Goal: Task Accomplishment & Management: Use online tool/utility

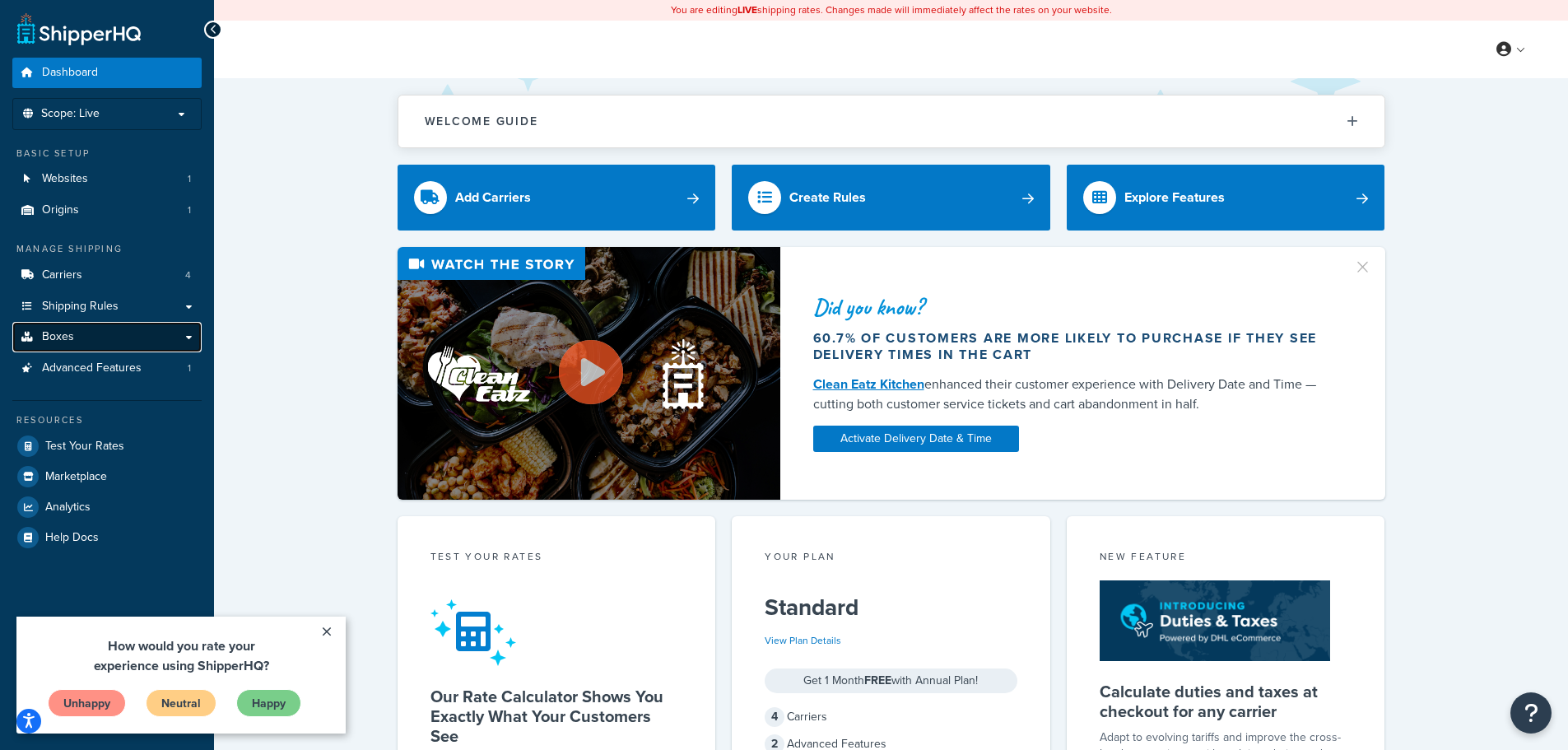
click at [83, 327] on link "Boxes" at bounding box center [107, 336] width 189 height 30
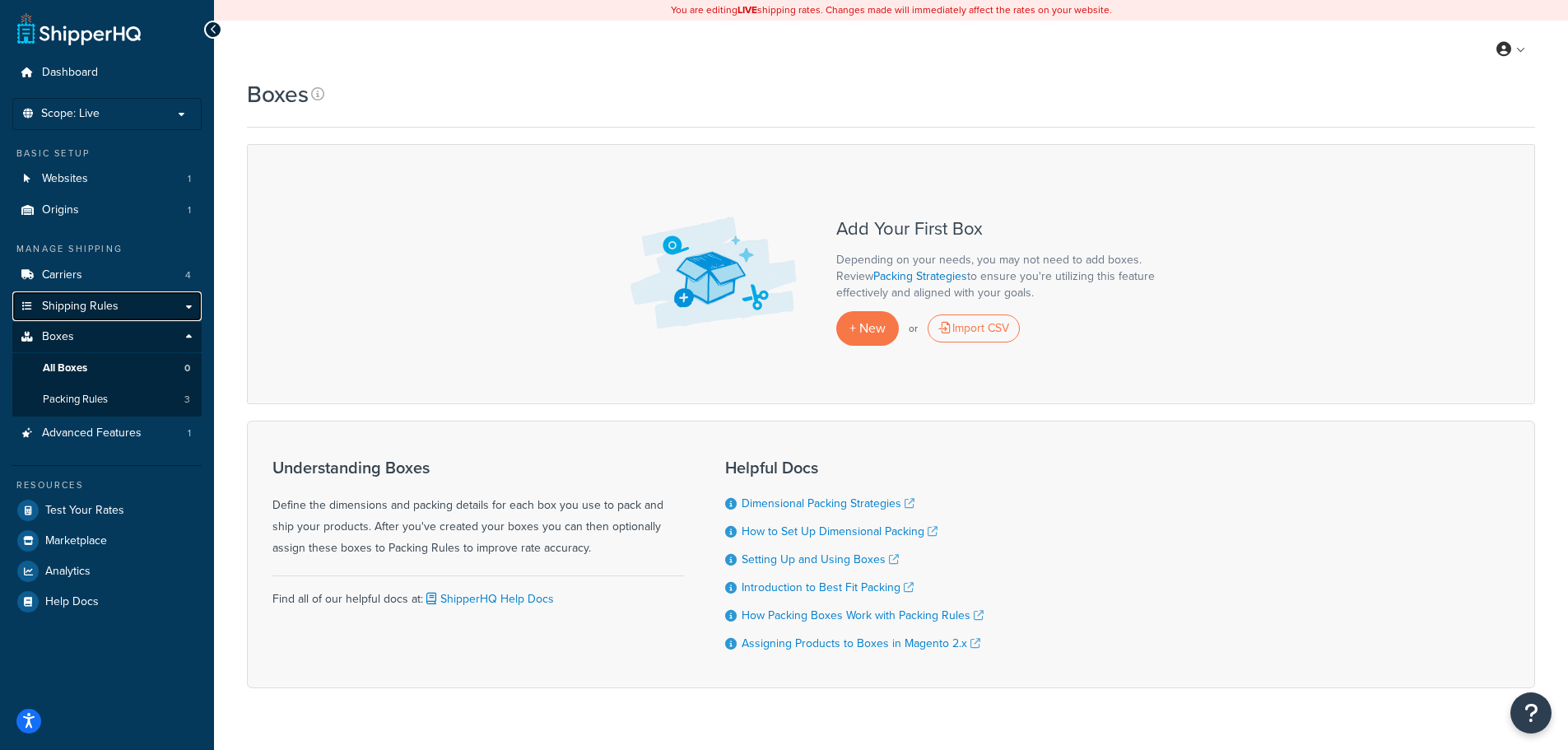
click at [65, 301] on span "Shipping Rules" at bounding box center [80, 306] width 76 height 14
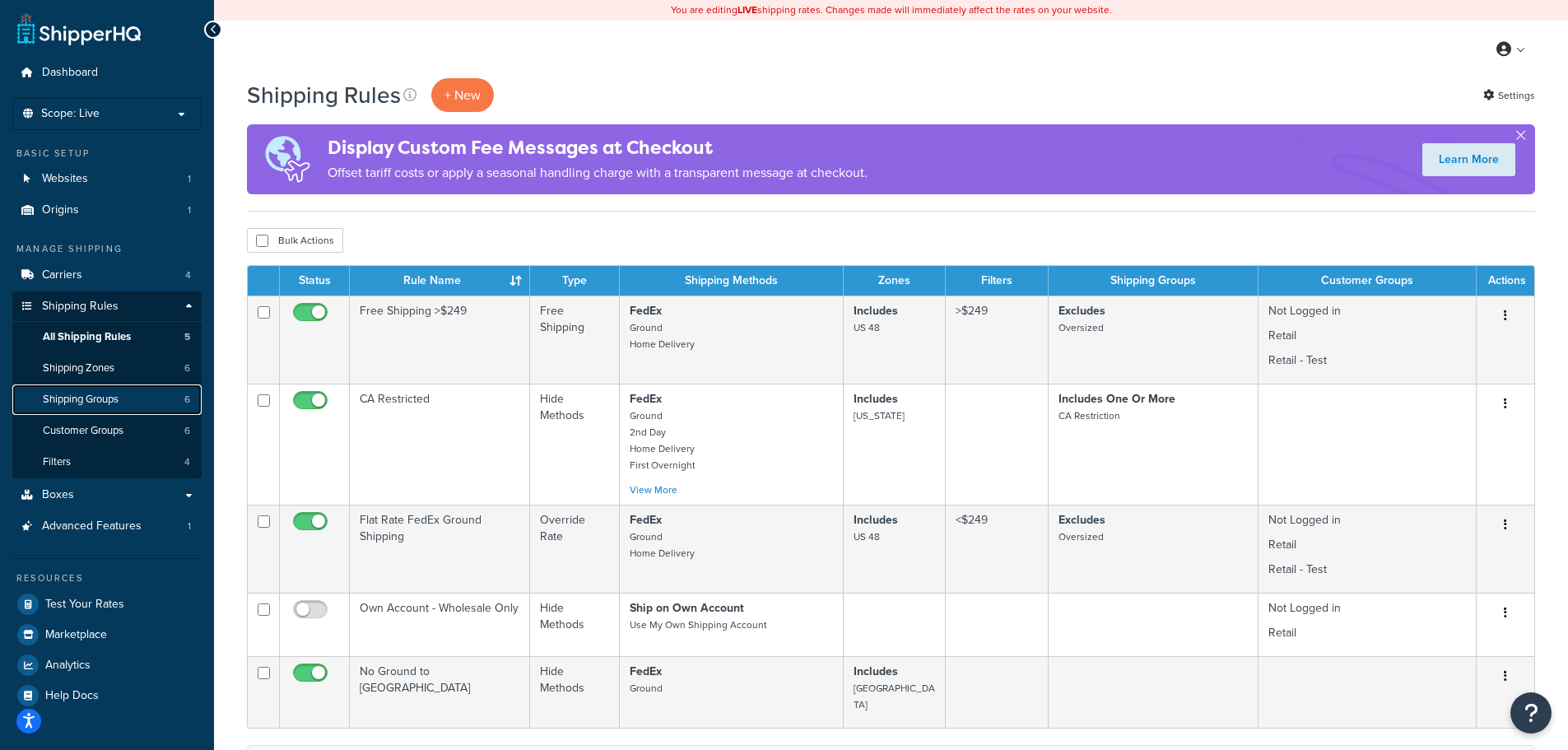
click at [91, 399] on span "Shipping Groups" at bounding box center [80, 399] width 75 height 14
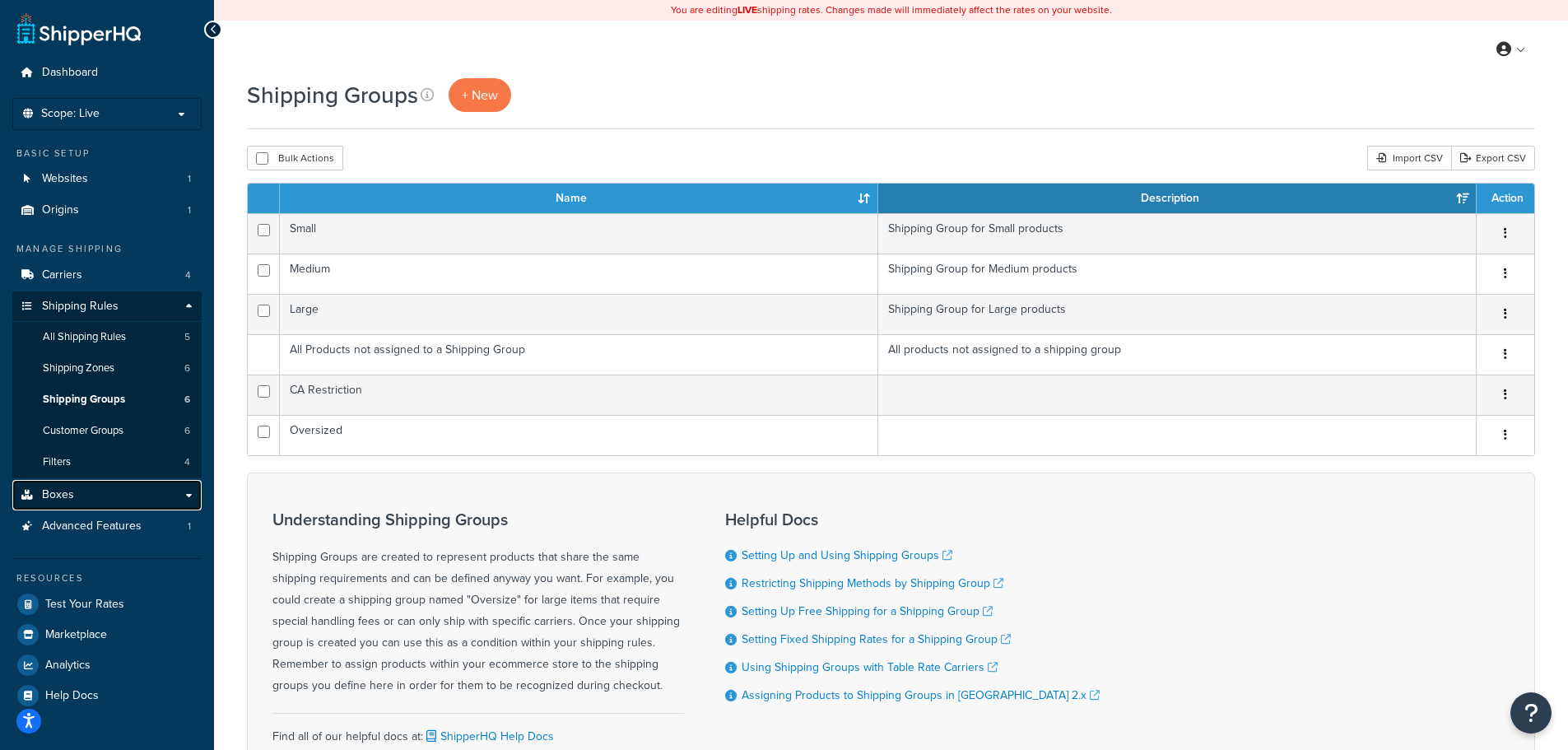
click at [90, 488] on link "Boxes" at bounding box center [107, 494] width 189 height 30
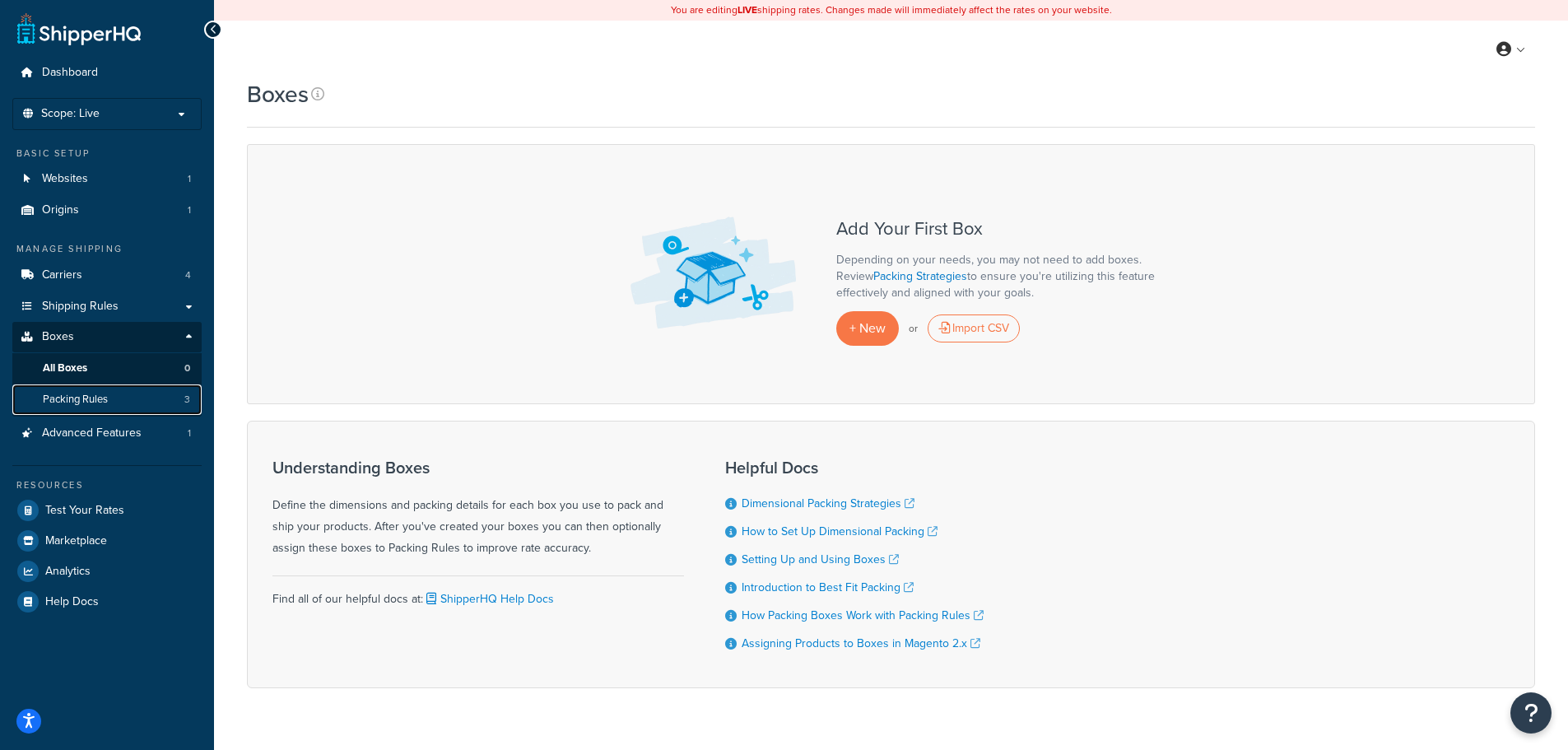
click at [95, 399] on span "Packing Rules" at bounding box center [75, 399] width 65 height 14
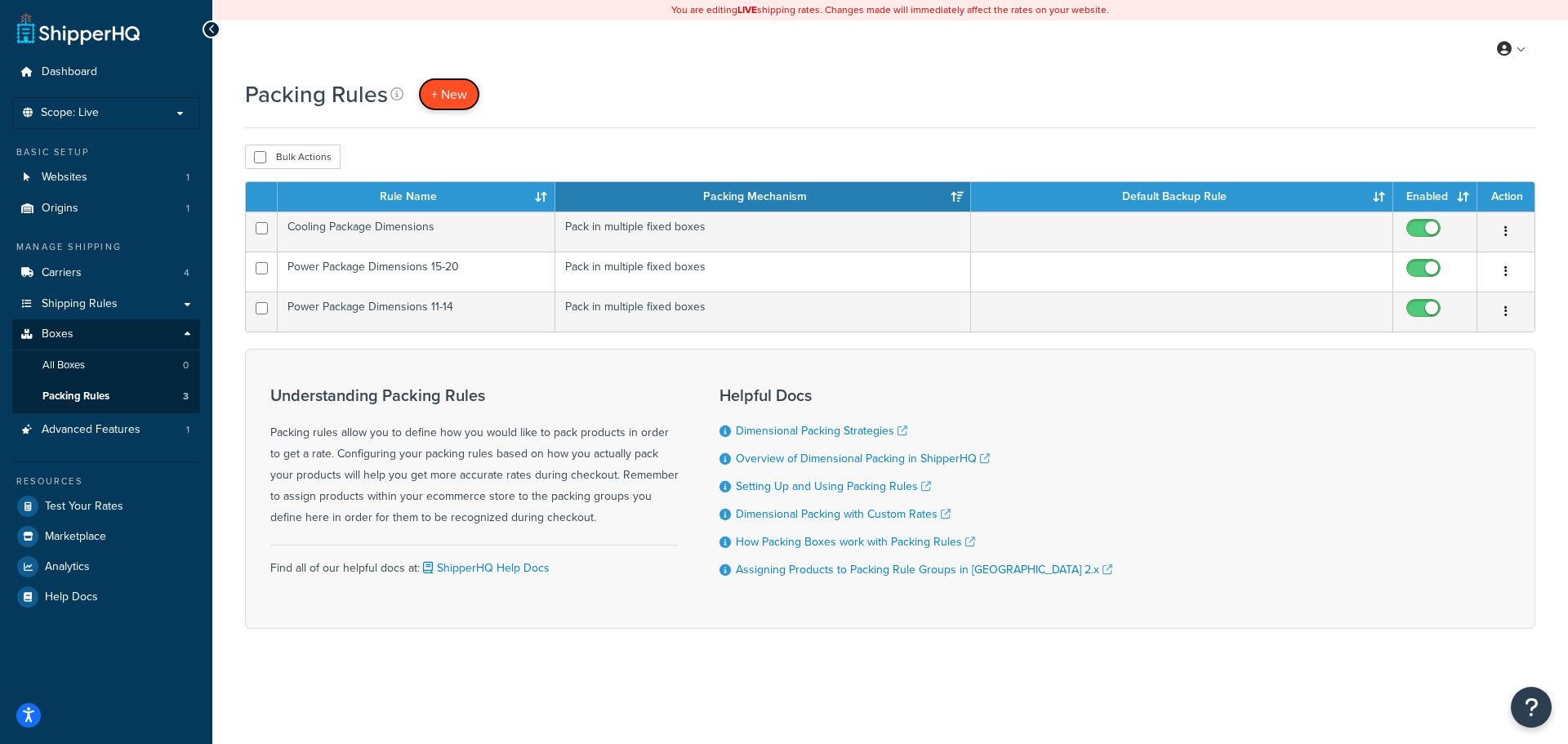
click at [445, 92] on span "+ New" at bounding box center [449, 93] width 36 height 18
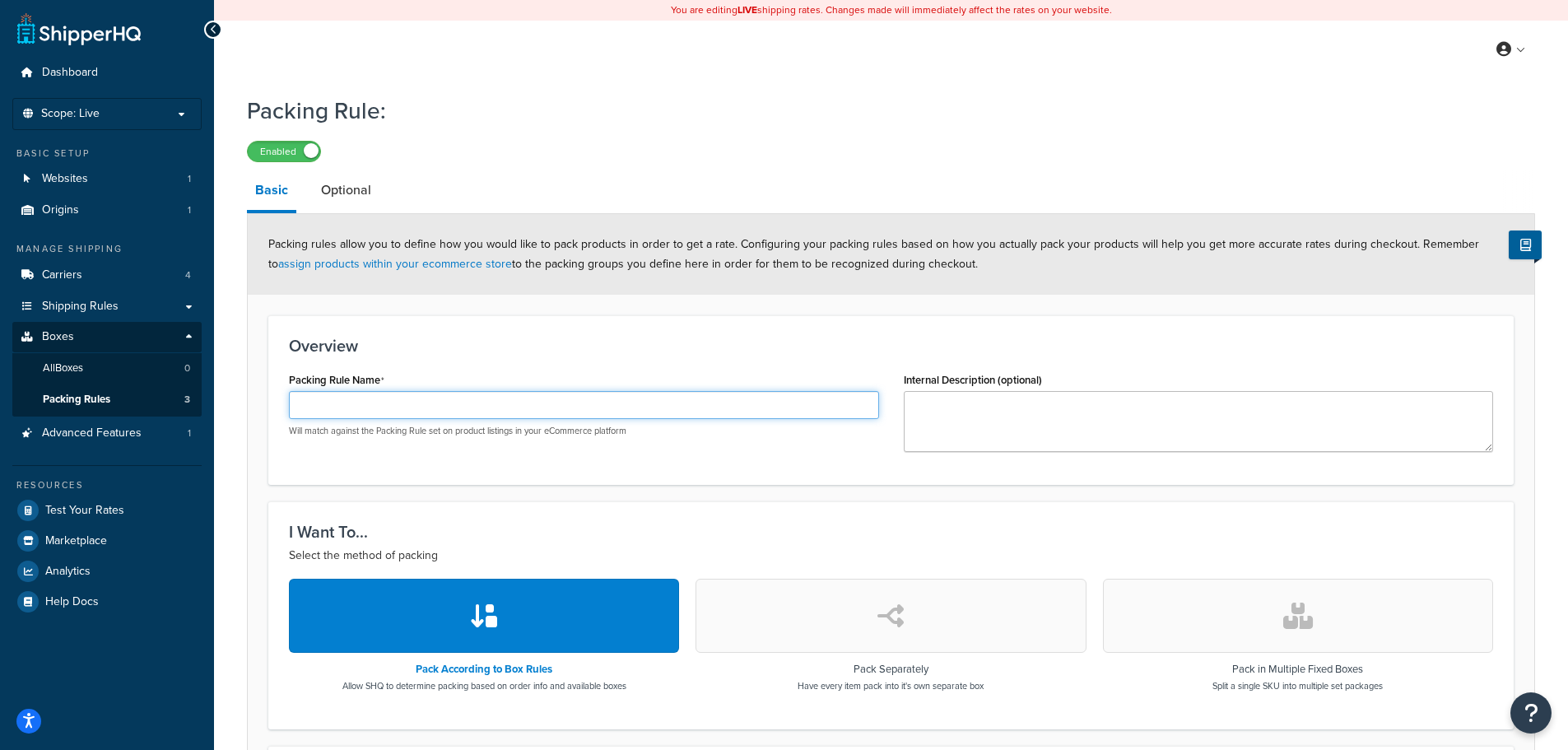
click at [417, 408] on input "Packing Rule Name" at bounding box center [583, 405] width 590 height 28
type input "2"
click at [414, 410] on input "Gen 3 Powermax Kit" at bounding box center [583, 405] width 590 height 28
click at [390, 410] on input "Gen 3 Powermax Kit" at bounding box center [583, 405] width 590 height 28
drag, startPoint x: 412, startPoint y: 407, endPoint x: 391, endPoint y: 407, distance: 21.0
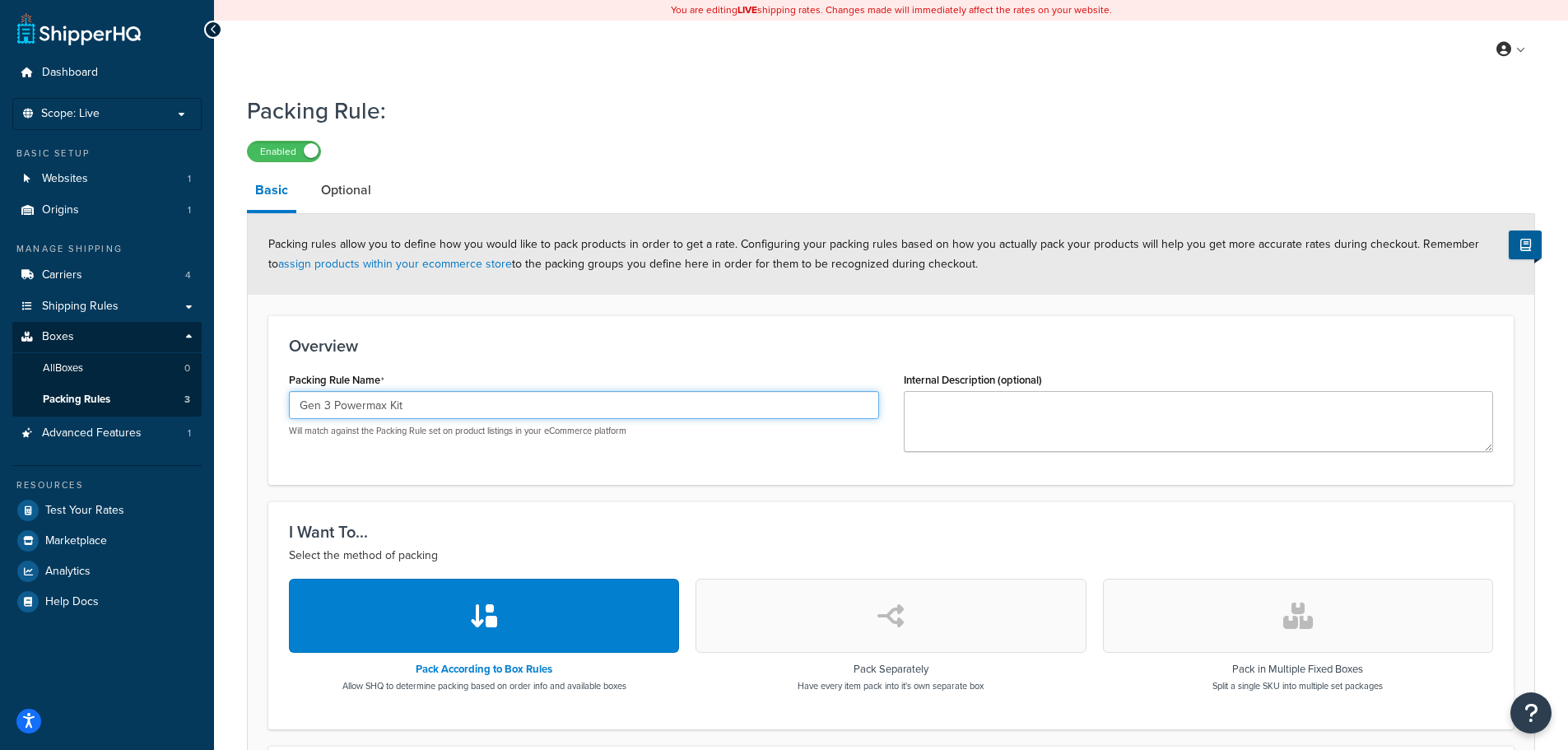
click at [391, 407] on input "Gen 3 Powermax Kit" at bounding box center [583, 405] width 590 height 28
type input "Gen 3 Powermax Kit (2.5)"
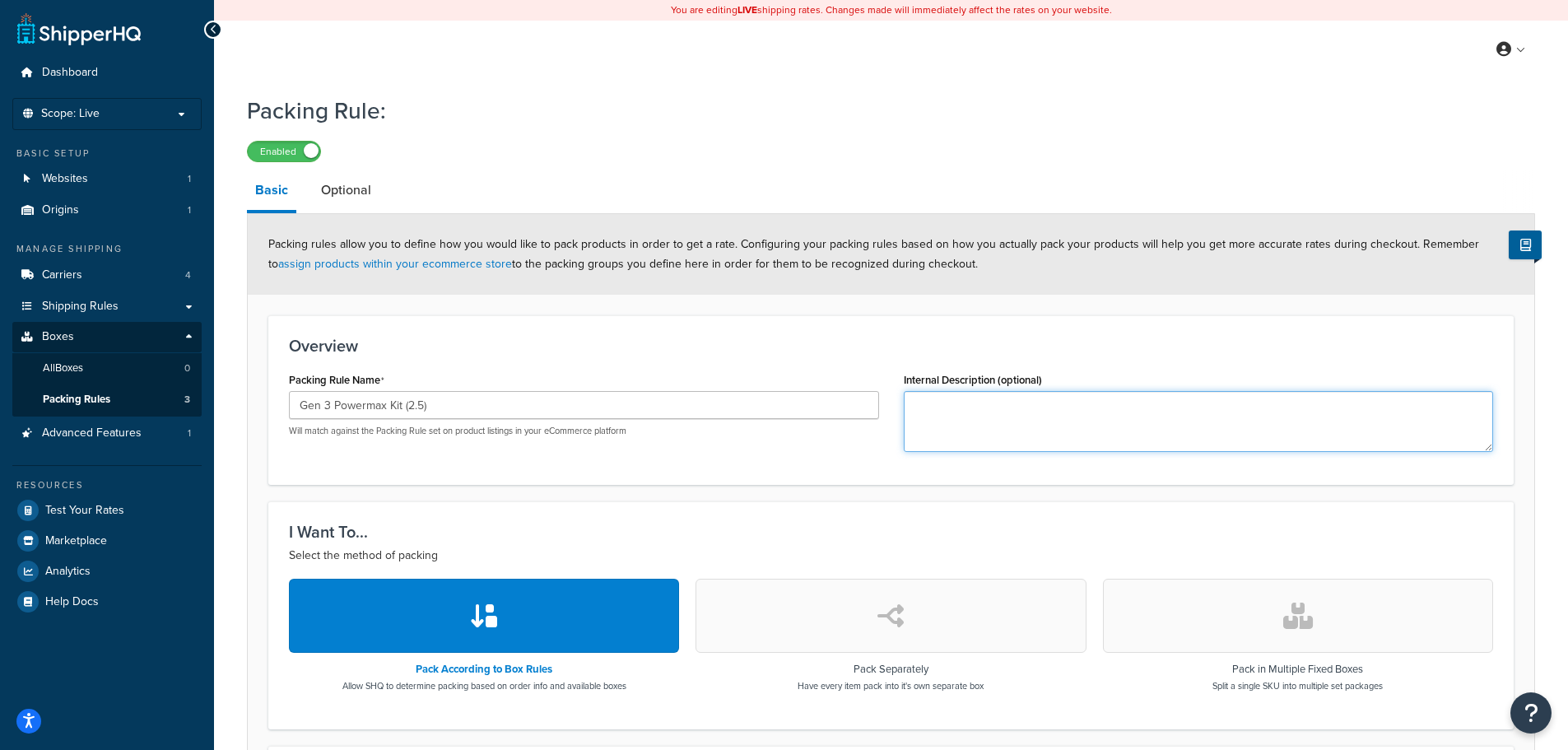
click at [1000, 435] on textarea "Internal Description (optional)" at bounding box center [1199, 421] width 590 height 61
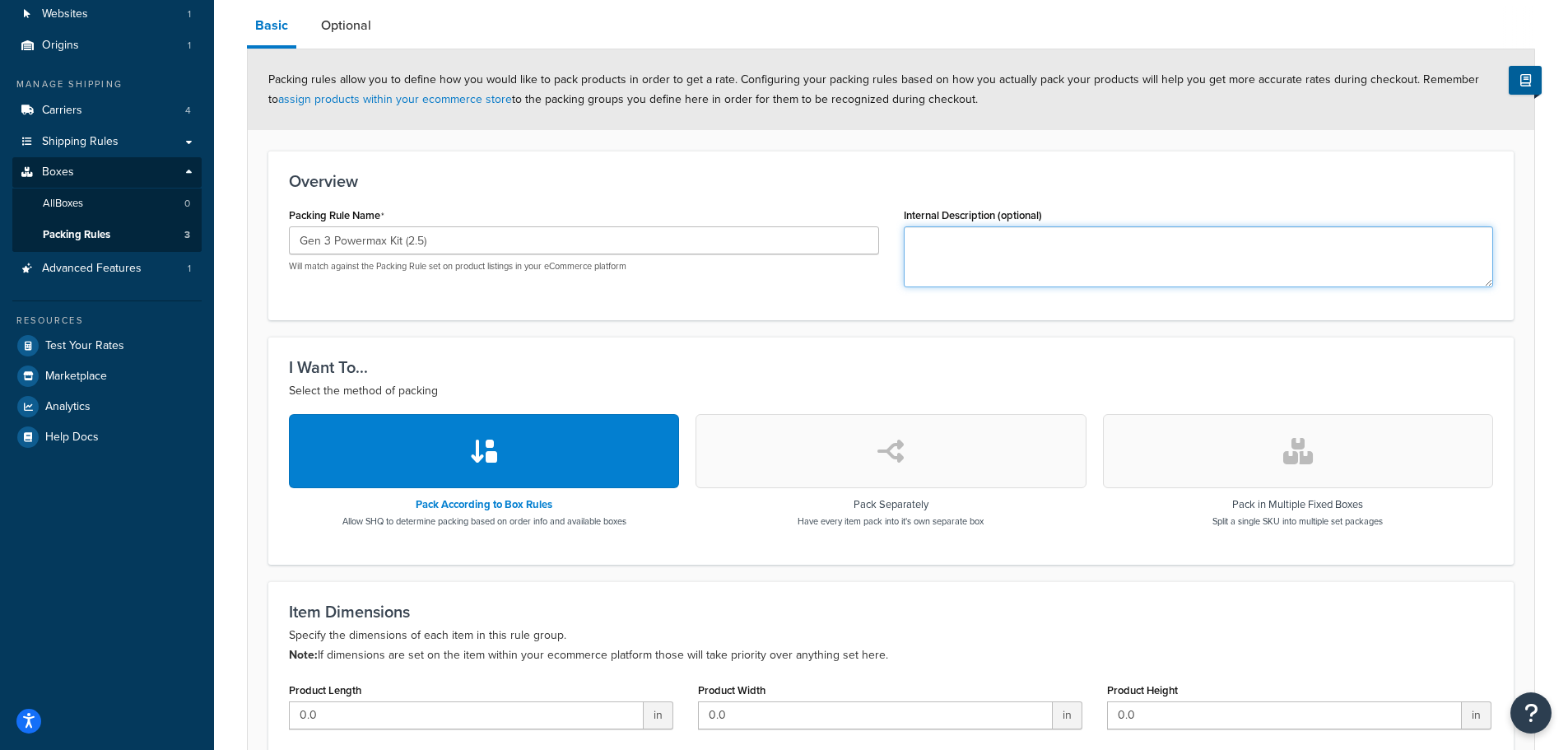
scroll to position [247, 0]
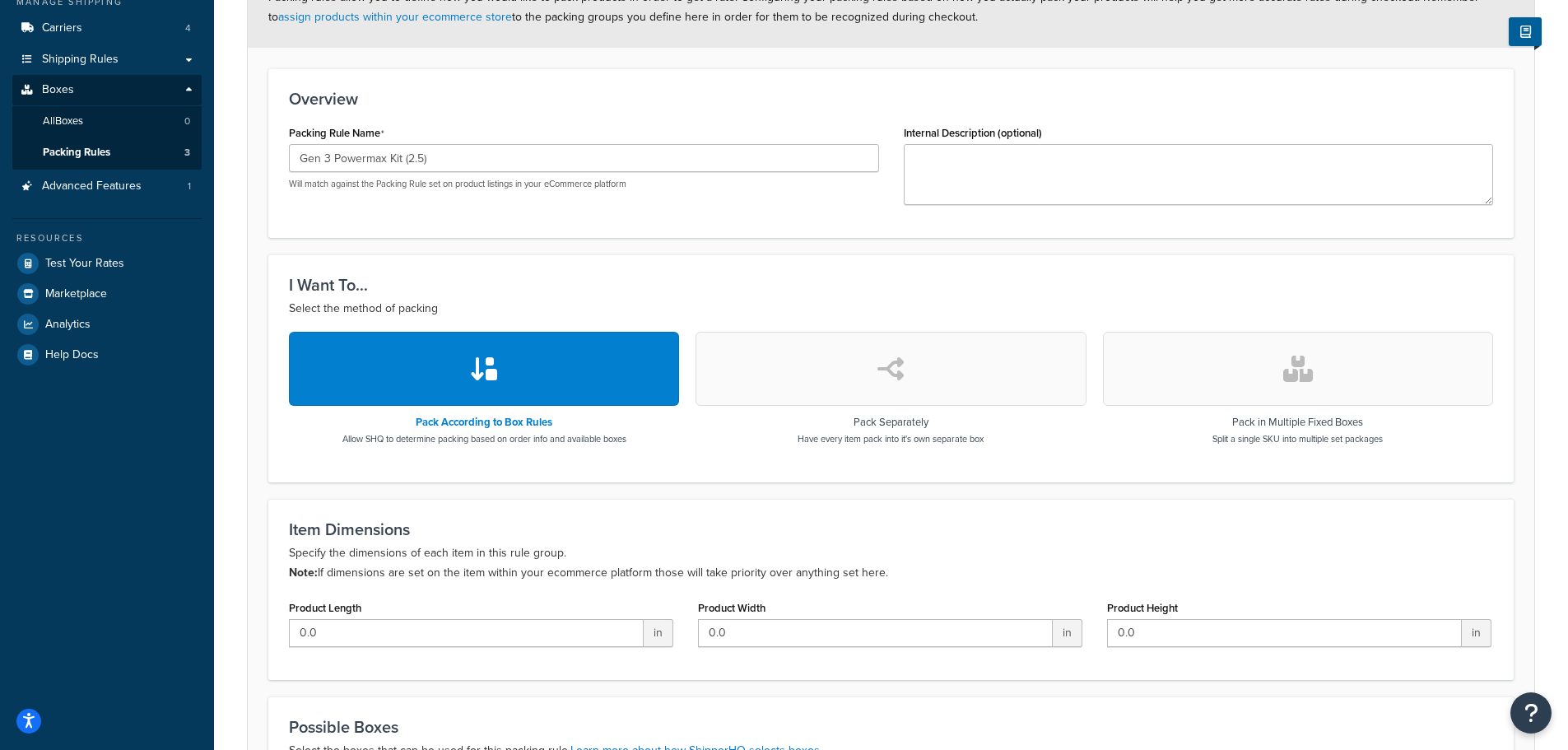
click at [1340, 367] on button "button" at bounding box center [1297, 368] width 390 height 74
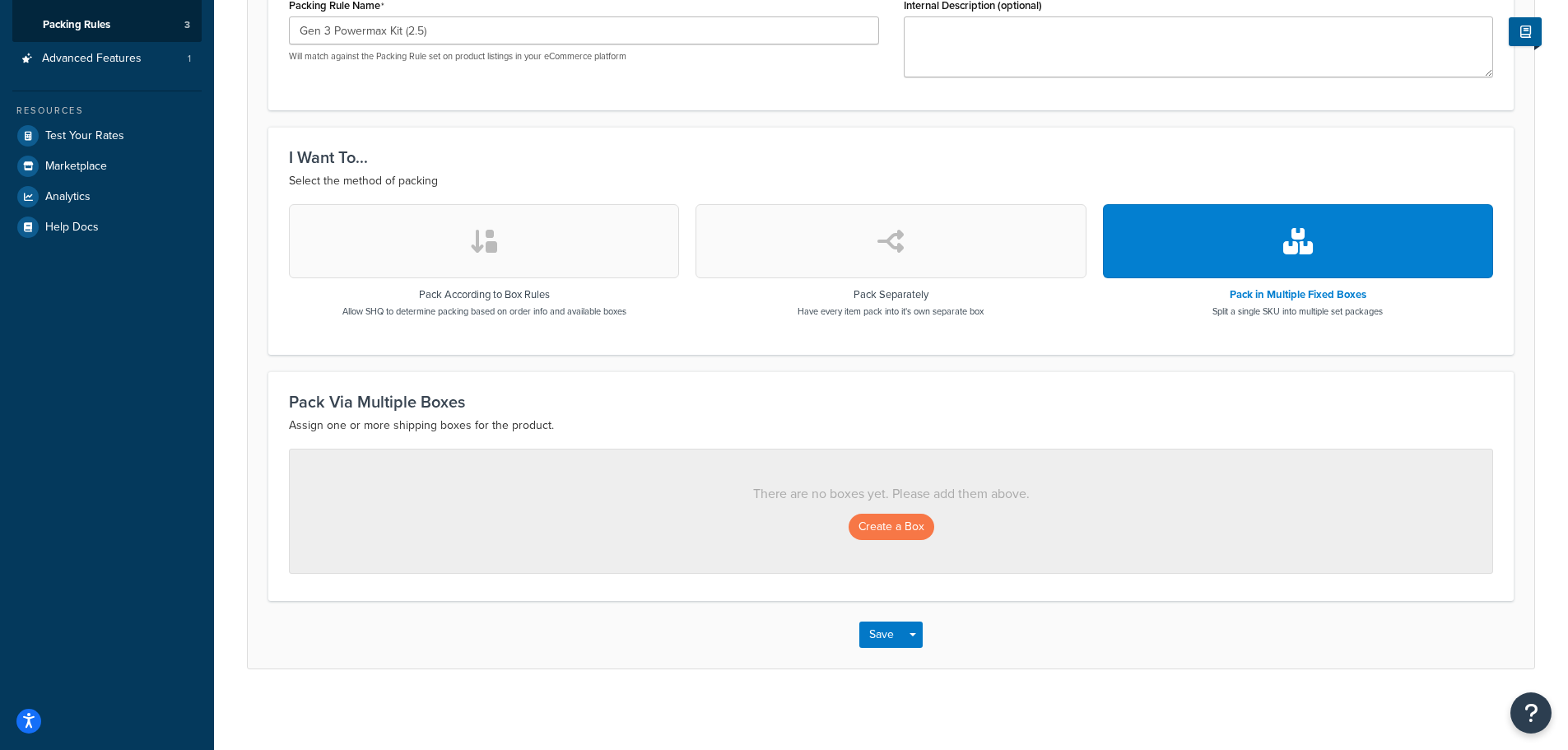
scroll to position [378, 0]
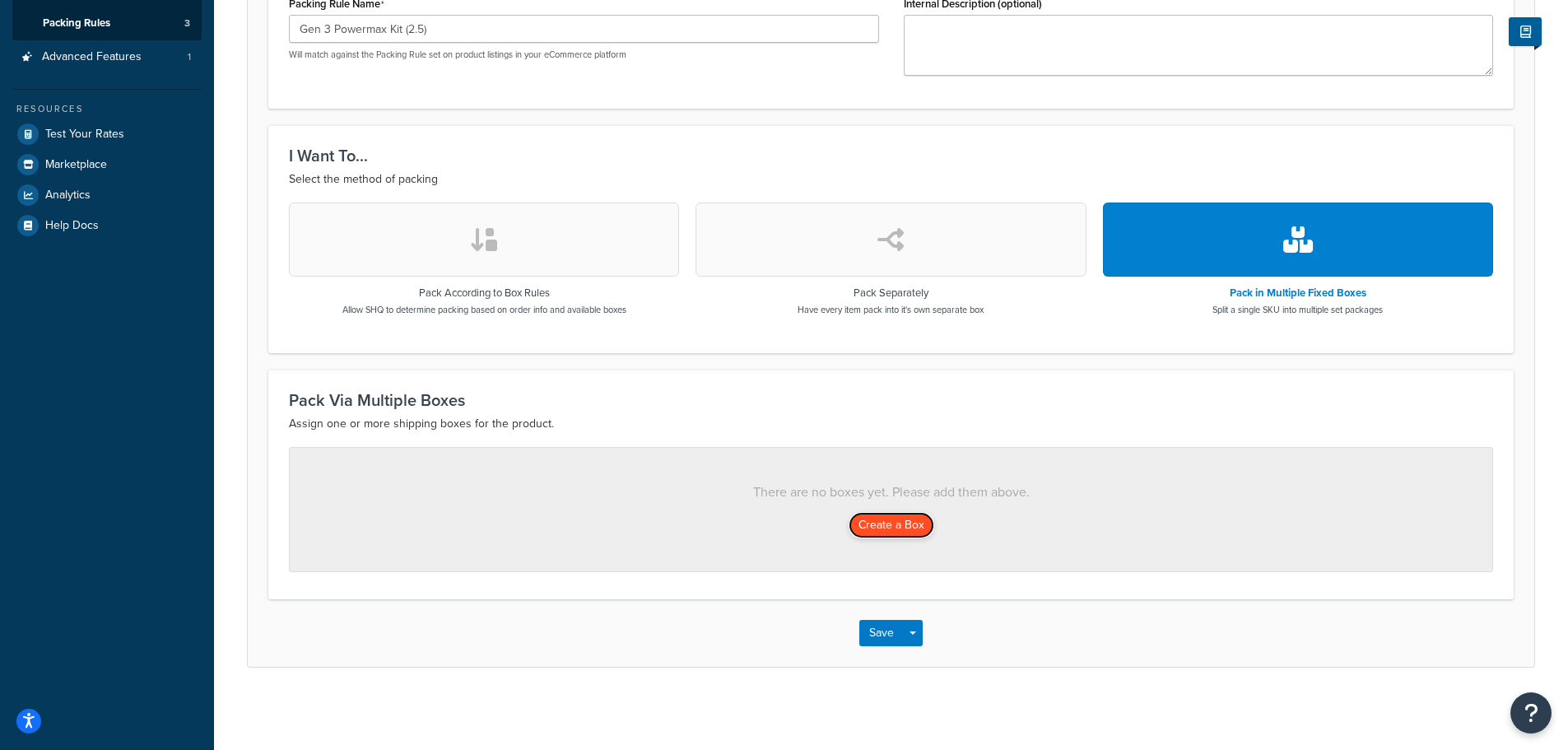
click at [899, 519] on button "Create a Box" at bounding box center [891, 525] width 85 height 27
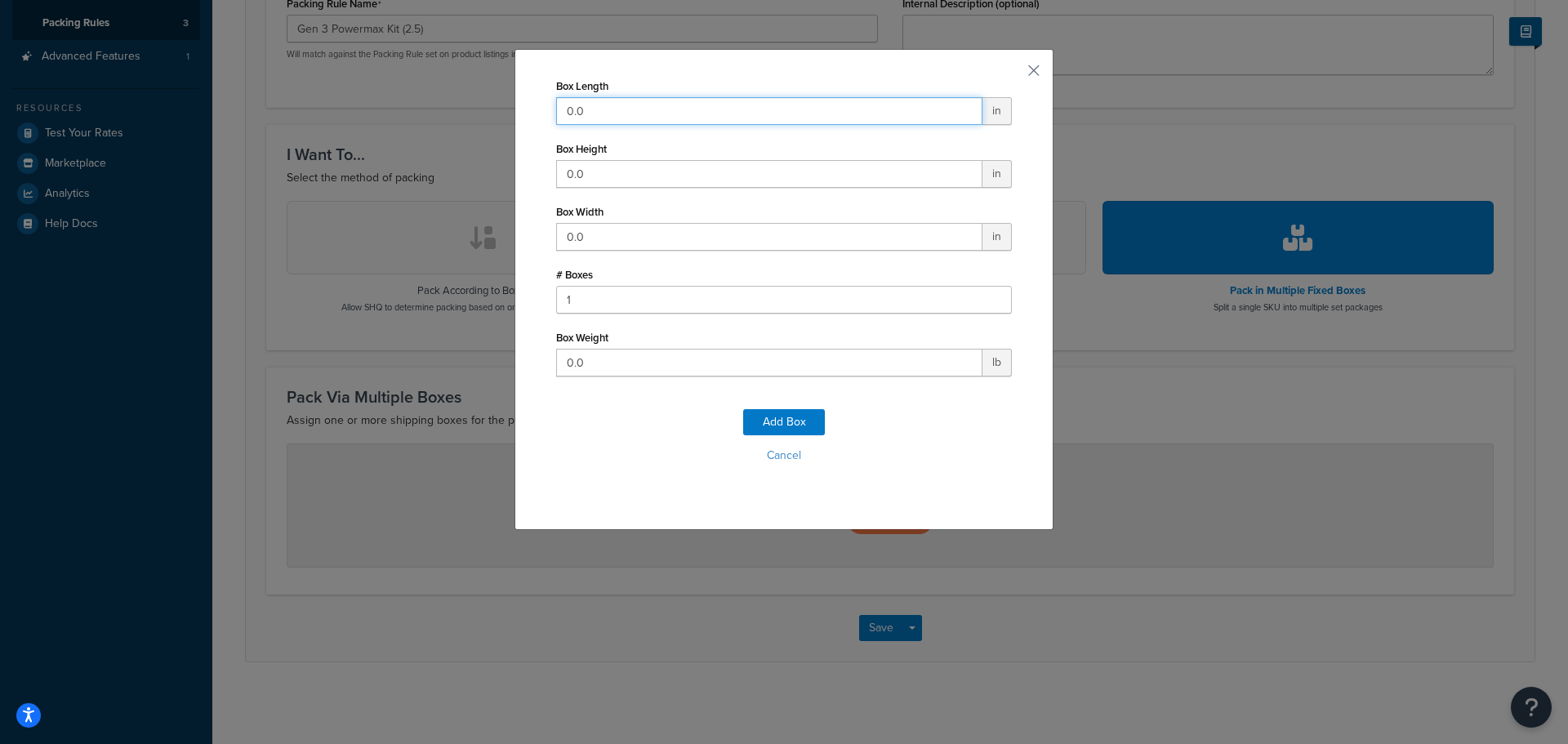
click at [636, 112] on input "0.0" at bounding box center [769, 111] width 426 height 28
type input "1"
type input "28"
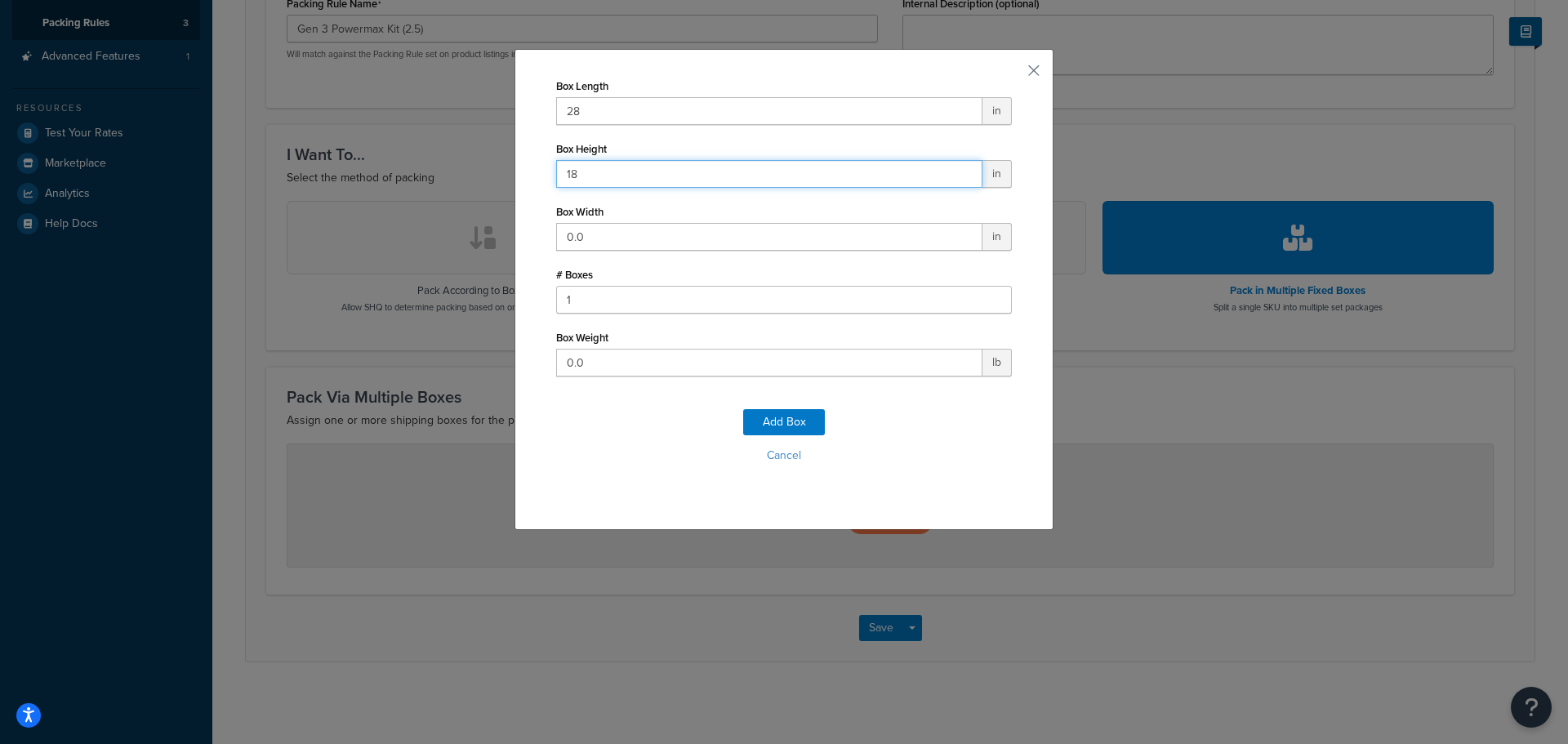
type input "18"
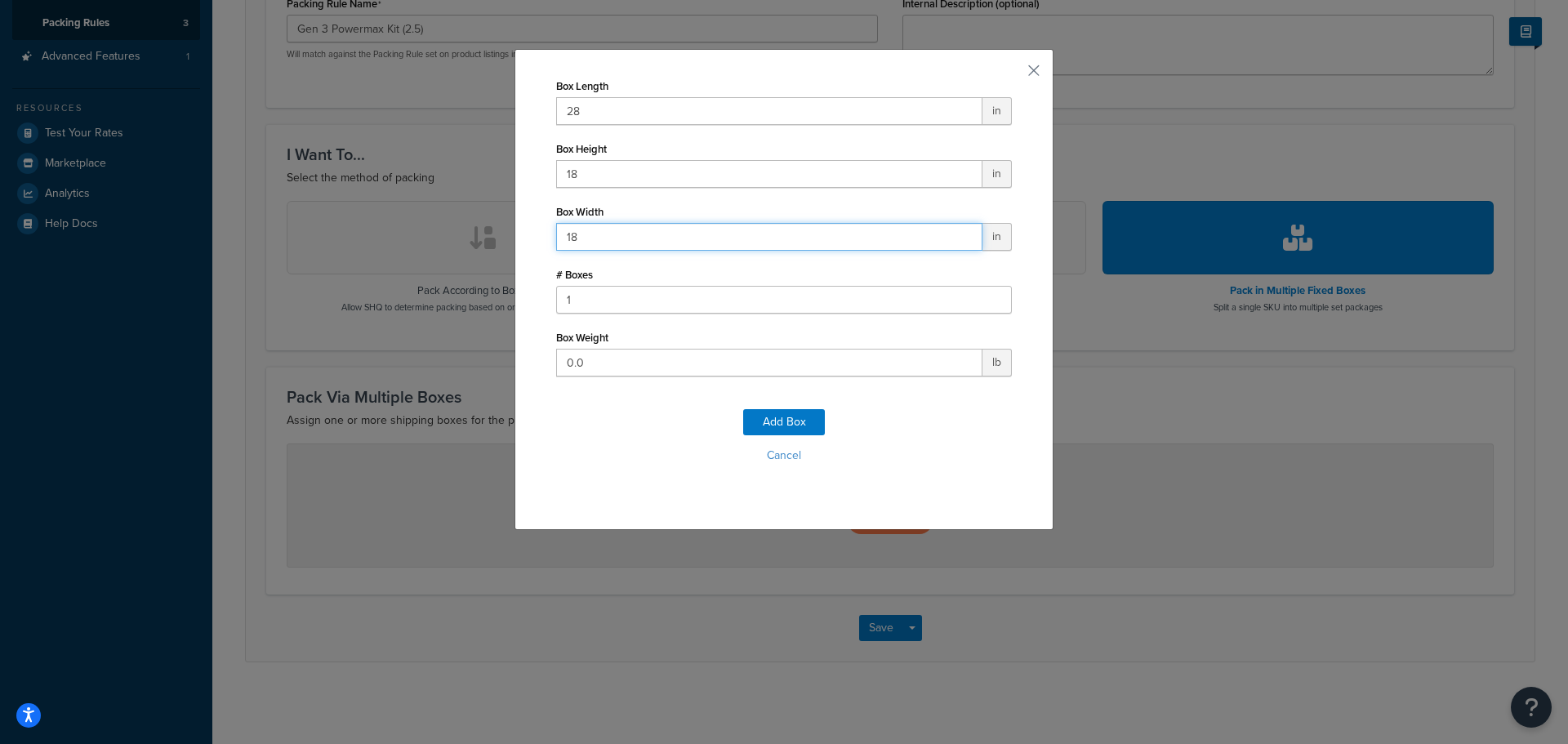
type input "18"
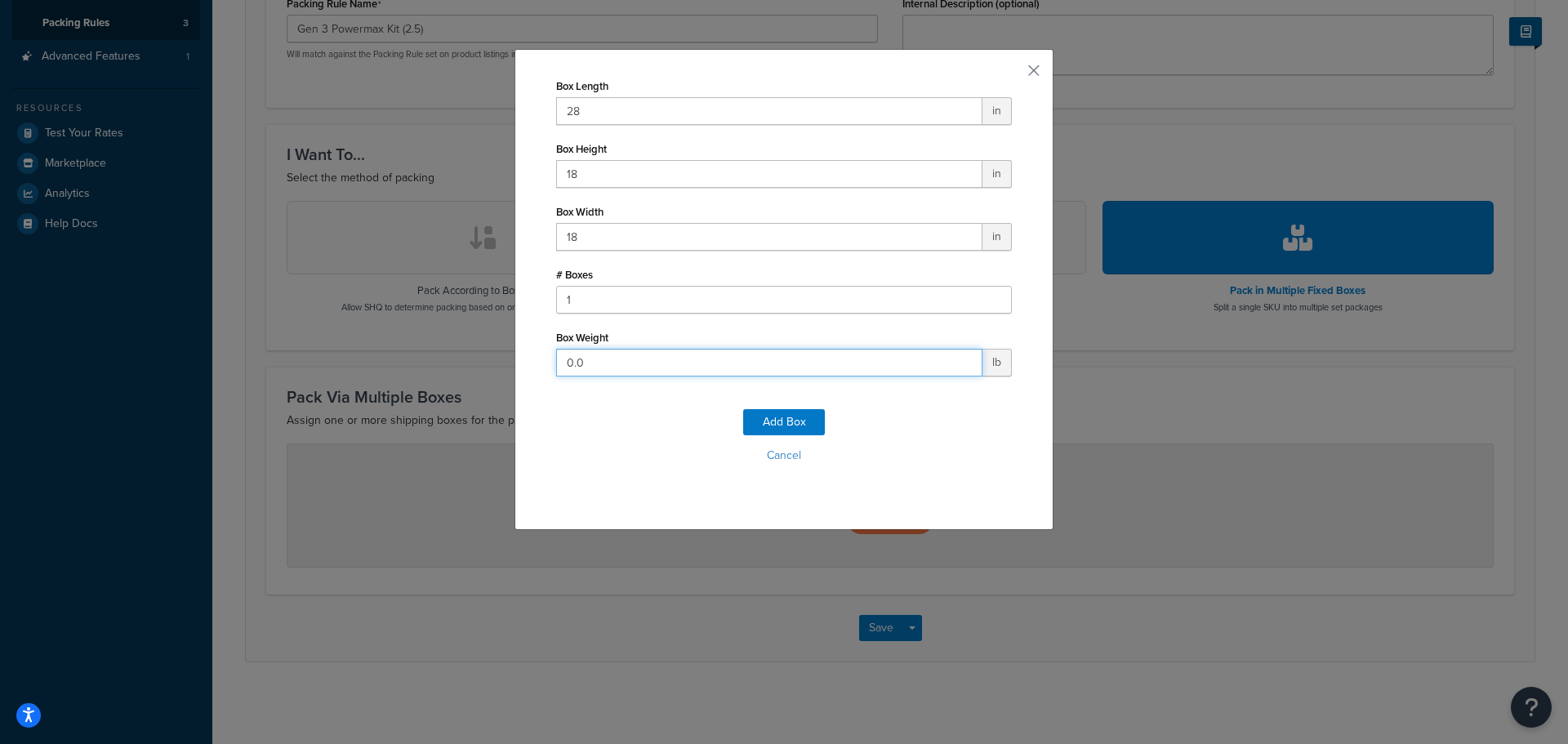
click at [676, 352] on input "0.0" at bounding box center [769, 363] width 426 height 28
drag, startPoint x: 580, startPoint y: 364, endPoint x: 536, endPoint y: 364, distance: 44.0
click at [536, 364] on div "Box Length 28 in Box Height 18 in Box Width 18 in # Boxes 1 Box Weight 0.0 lb A…" at bounding box center [784, 290] width 539 height 481
type input "7"
type input "42"
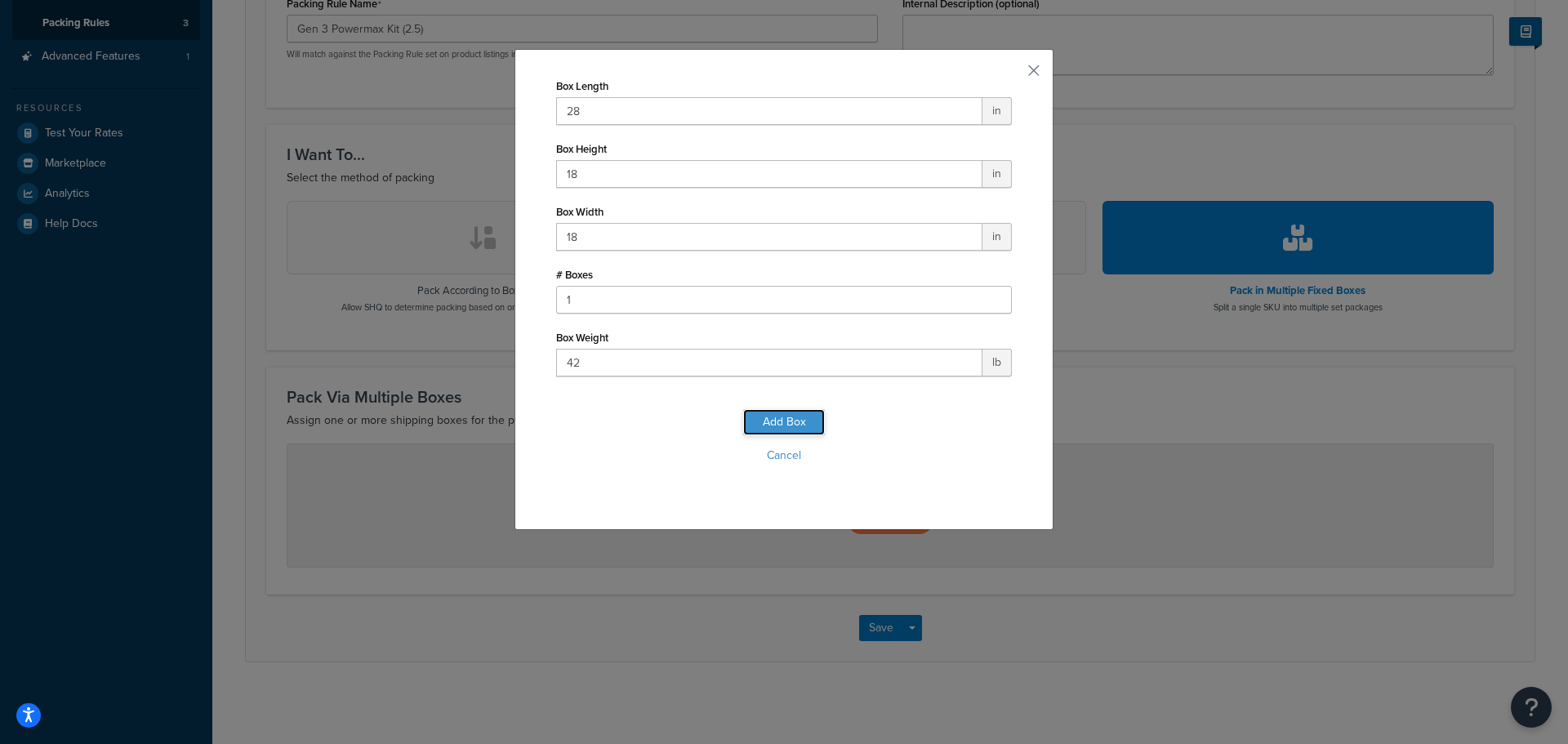
click at [779, 422] on button "Add Box" at bounding box center [784, 422] width 82 height 26
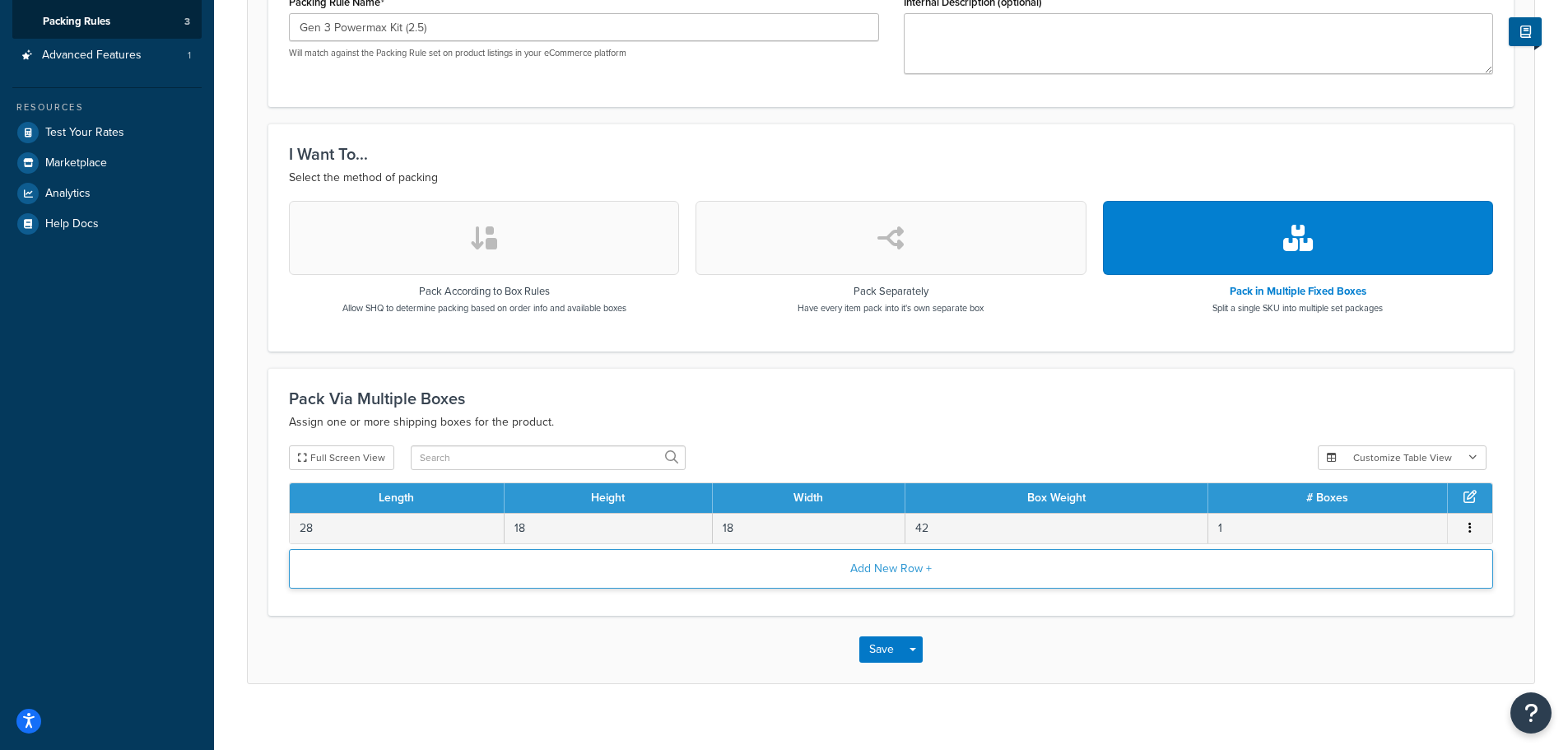
click at [888, 574] on button "Add New Row +" at bounding box center [891, 568] width 1204 height 40
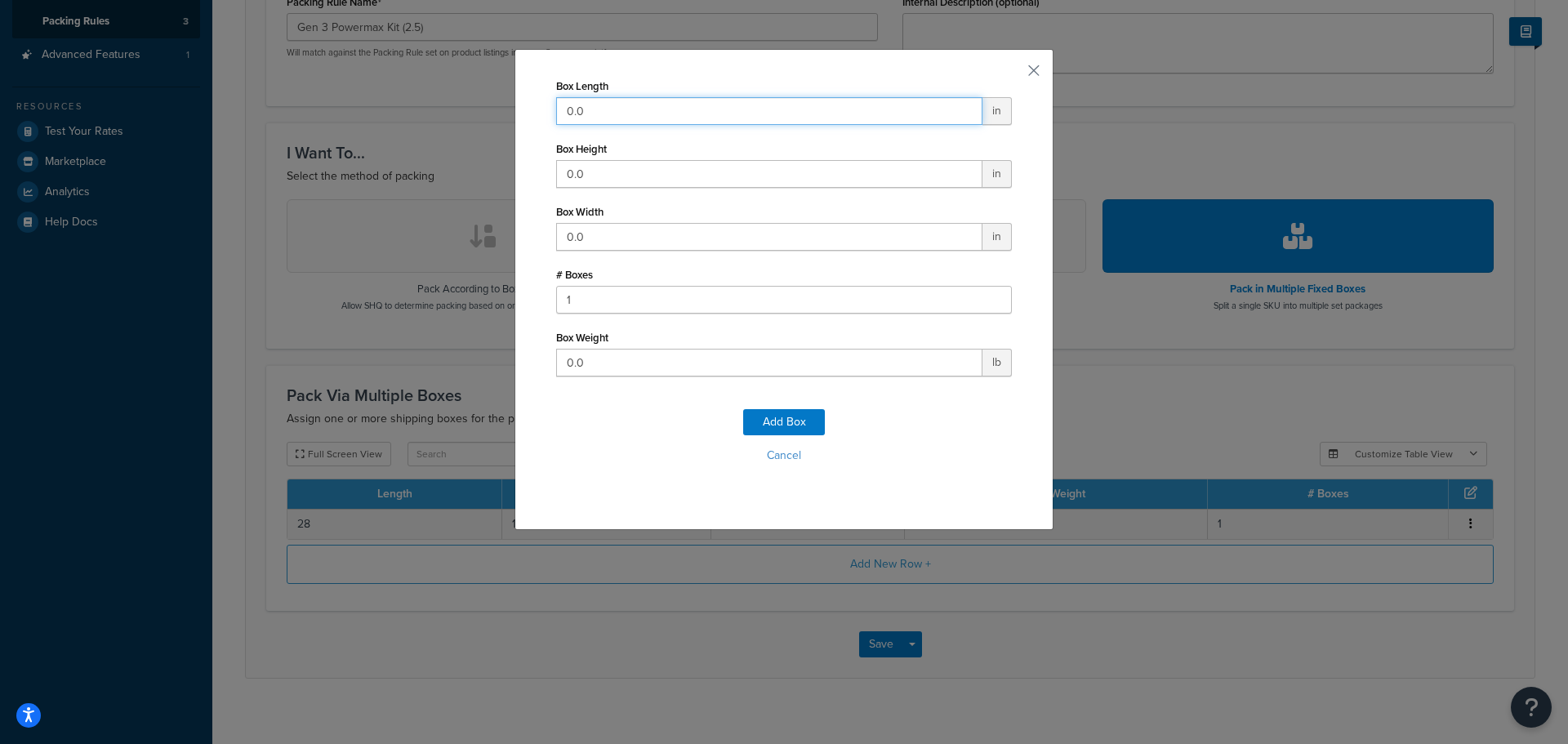
drag, startPoint x: 619, startPoint y: 109, endPoint x: 515, endPoint y: 100, distance: 104.4
click at [515, 100] on div "Box Length 0.0 in Box Height 0.0 in Box Width 0.0 in # Boxes 1 Box Weight 0.0 l…" at bounding box center [784, 290] width 539 height 481
type input "36"
type input "18"
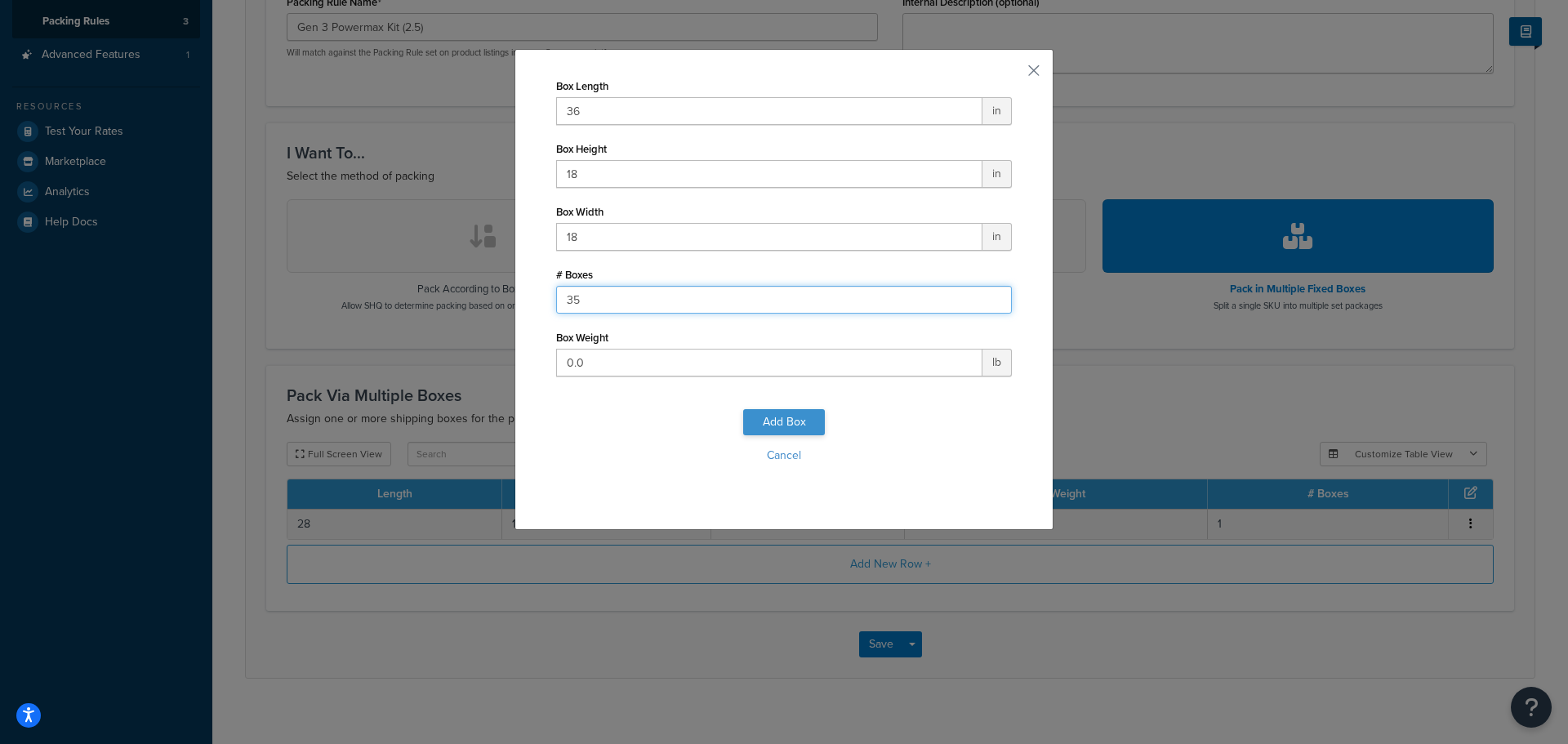
type input "35"
click at [798, 420] on button "Add Box" at bounding box center [784, 422] width 82 height 26
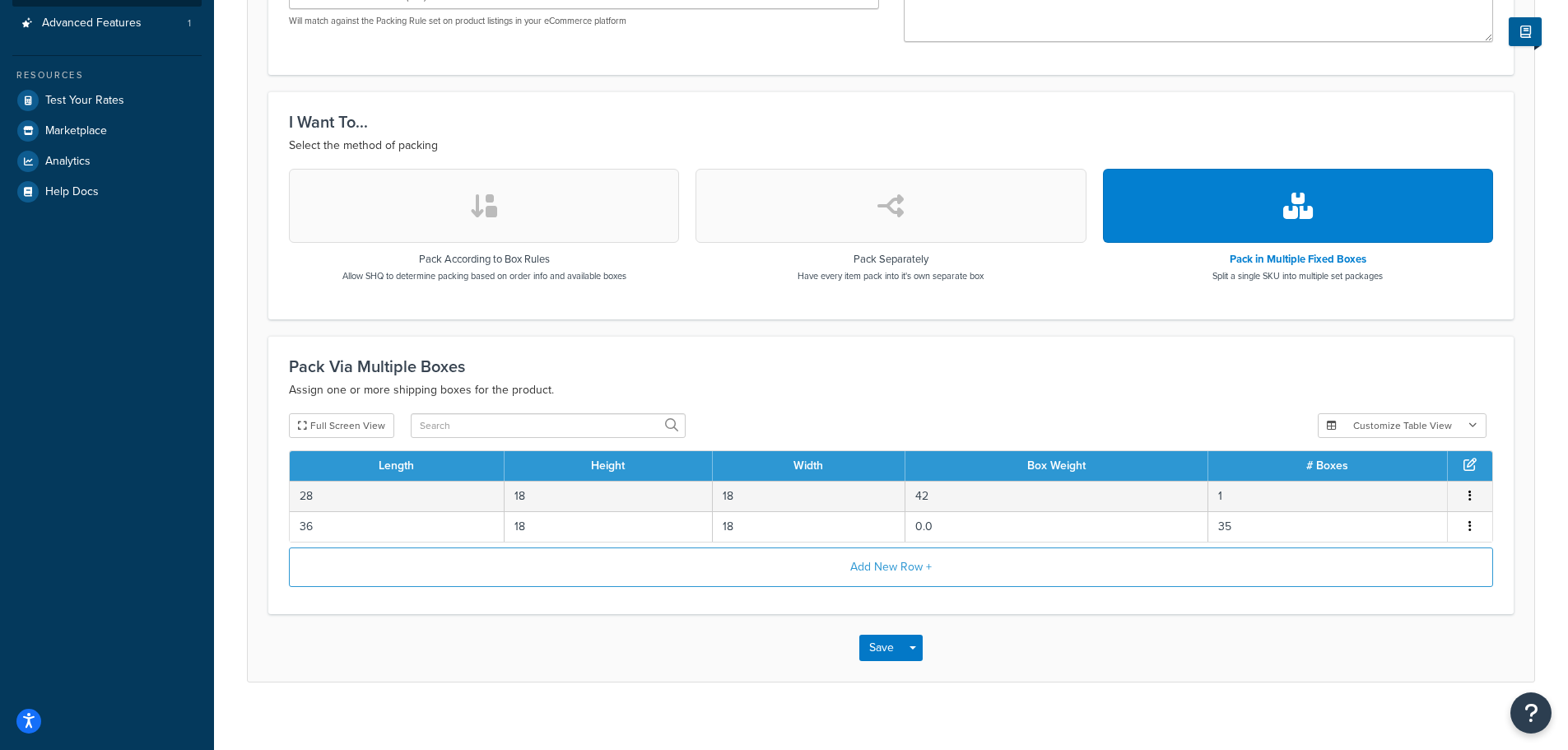
scroll to position [427, 0]
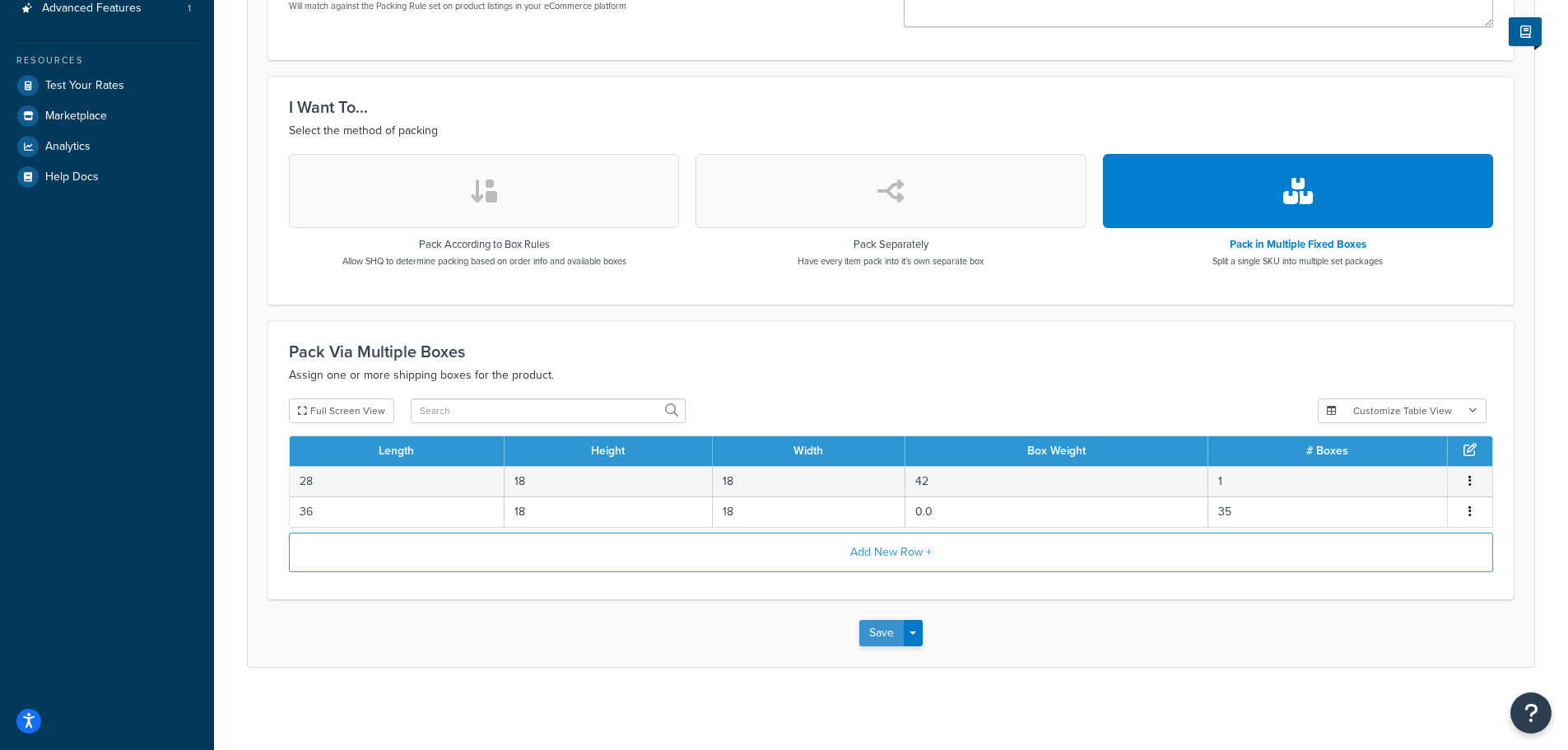
click at [899, 634] on button "Save" at bounding box center [882, 633] width 44 height 27
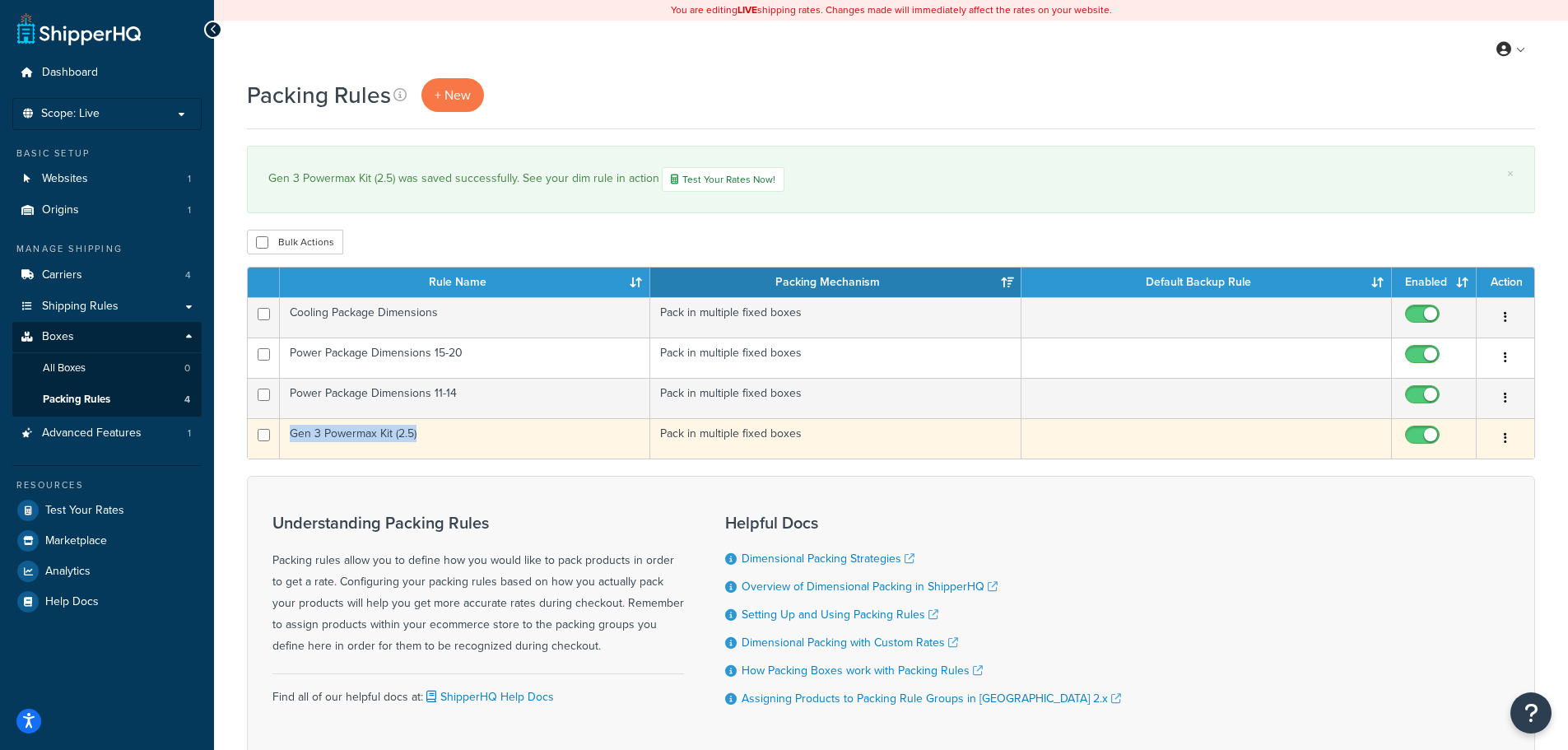
drag, startPoint x: 423, startPoint y: 439, endPoint x: 294, endPoint y: 438, distance: 129.0
click at [294, 438] on td "Gen 3 Powermax Kit (2.5)" at bounding box center [464, 438] width 370 height 40
copy td "Gen 3 Powermax Kit (2.5)"
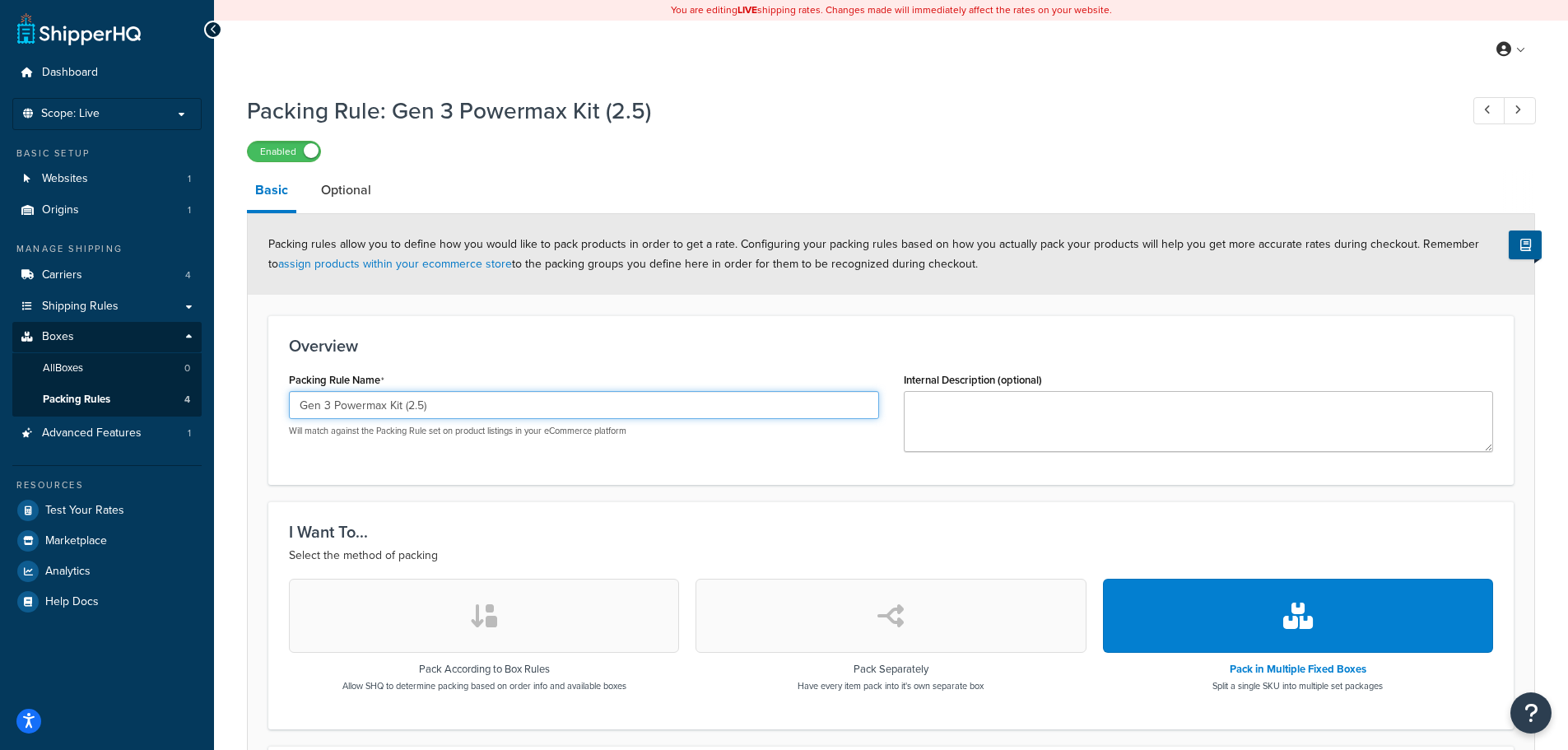
drag, startPoint x: 357, startPoint y: 412, endPoint x: 196, endPoint y: 410, distance: 161.0
click at [196, 410] on div "Dashboard Scope: Live Basic Setup Websites 1 Origins 1 Manage Shipping Carriers…" at bounding box center [784, 587] width 1568 height 1174
click at [215, 35] on icon at bounding box center [213, 29] width 7 height 12
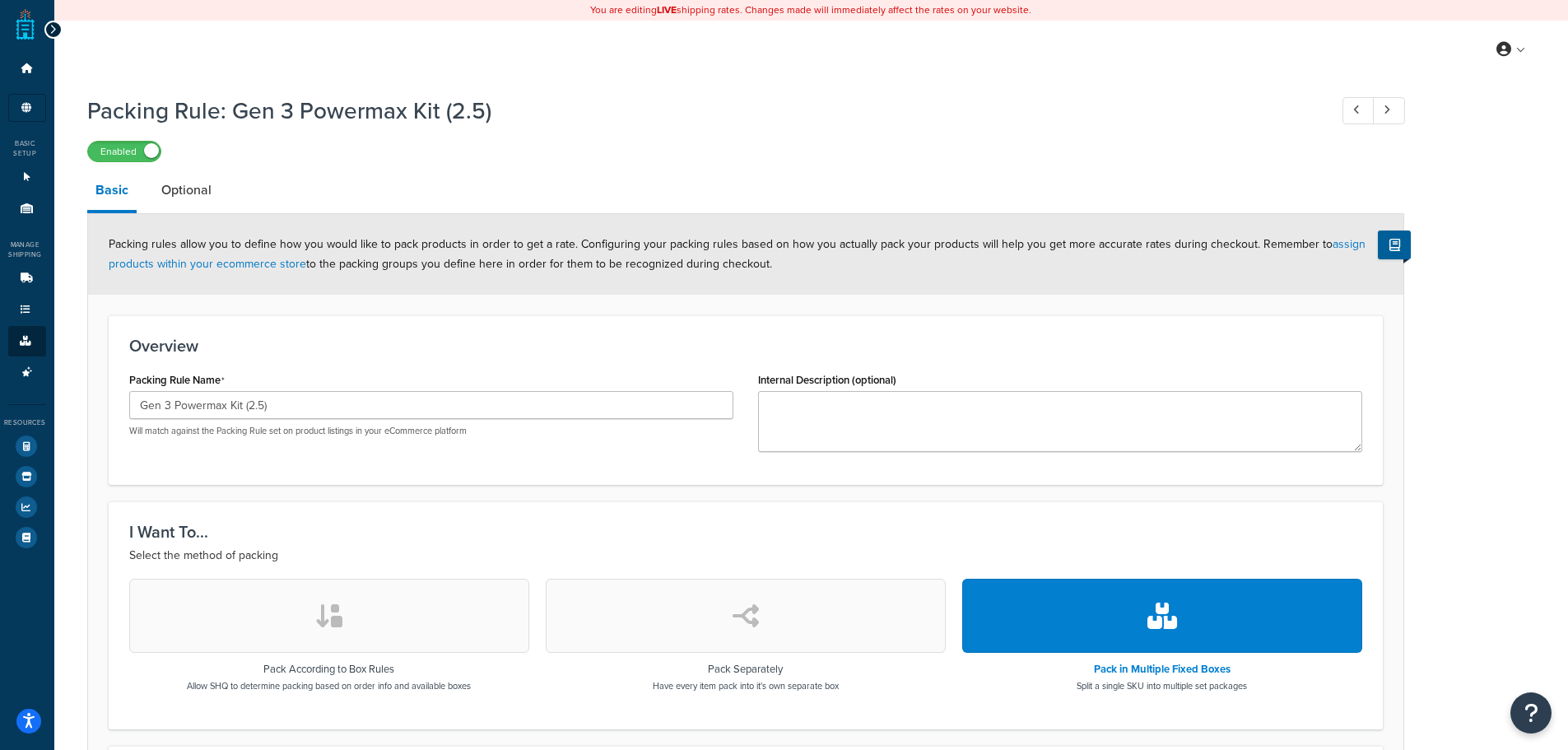
click at [52, 28] on icon at bounding box center [53, 29] width 7 height 12
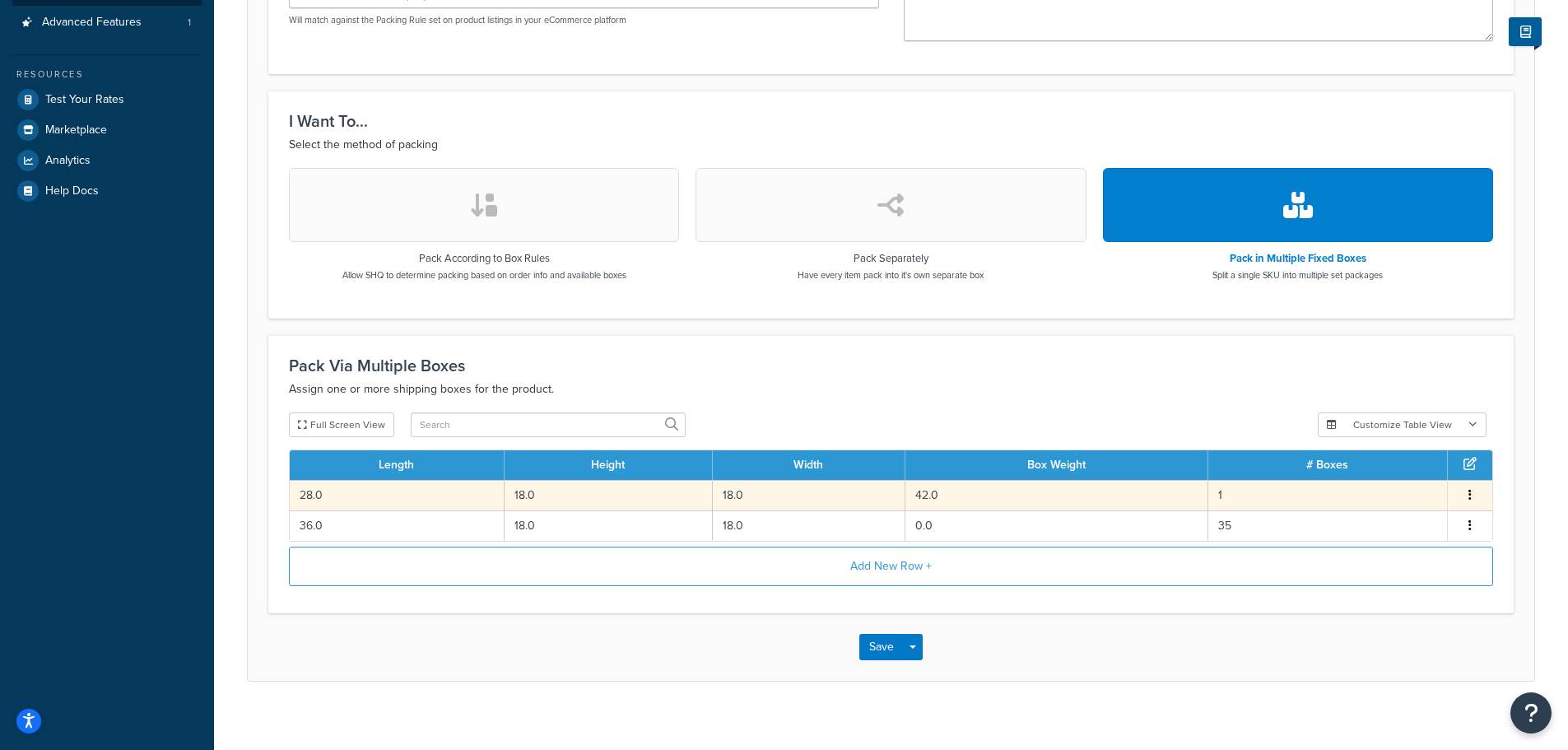
scroll to position [427, 0]
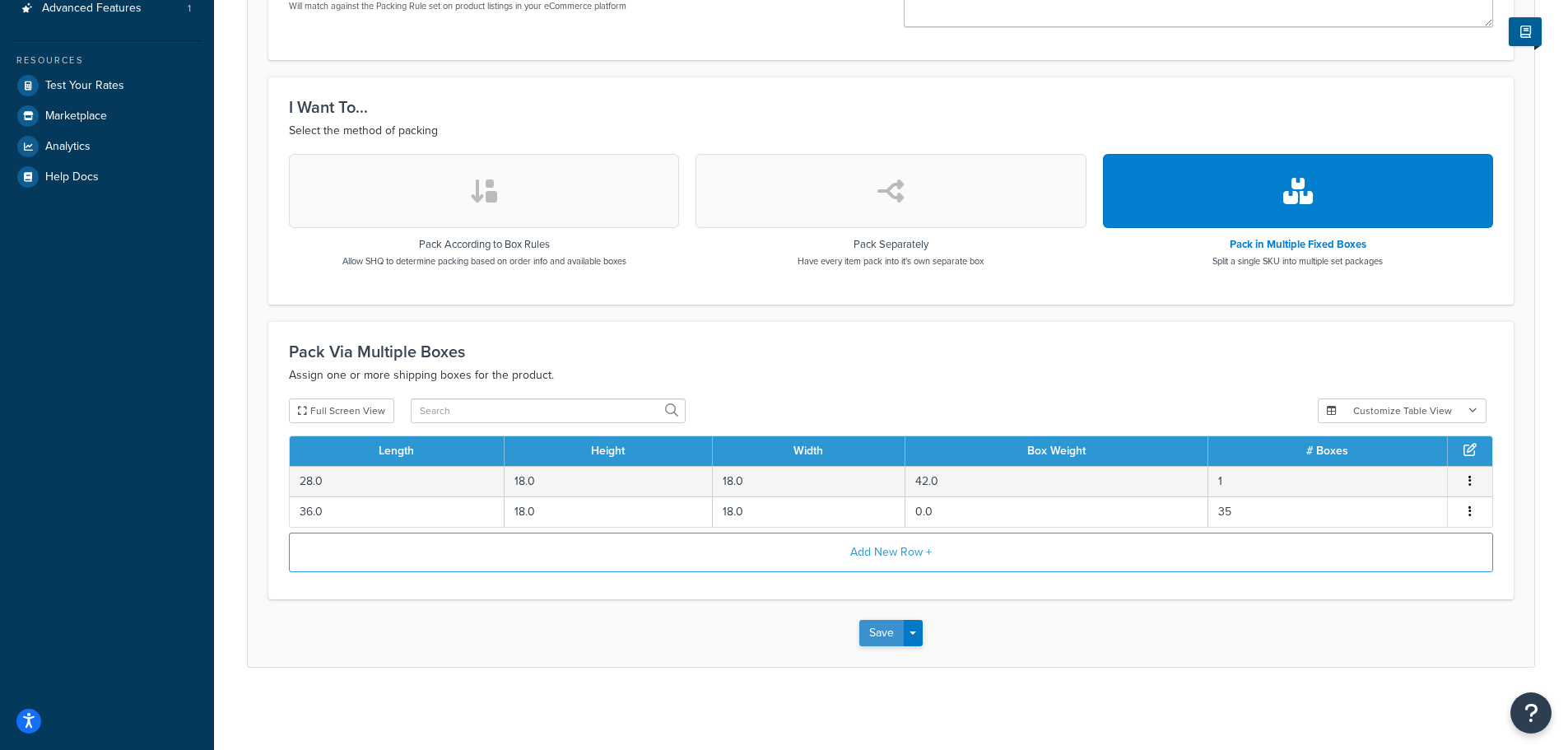
click at [878, 632] on button "Save" at bounding box center [882, 633] width 44 height 27
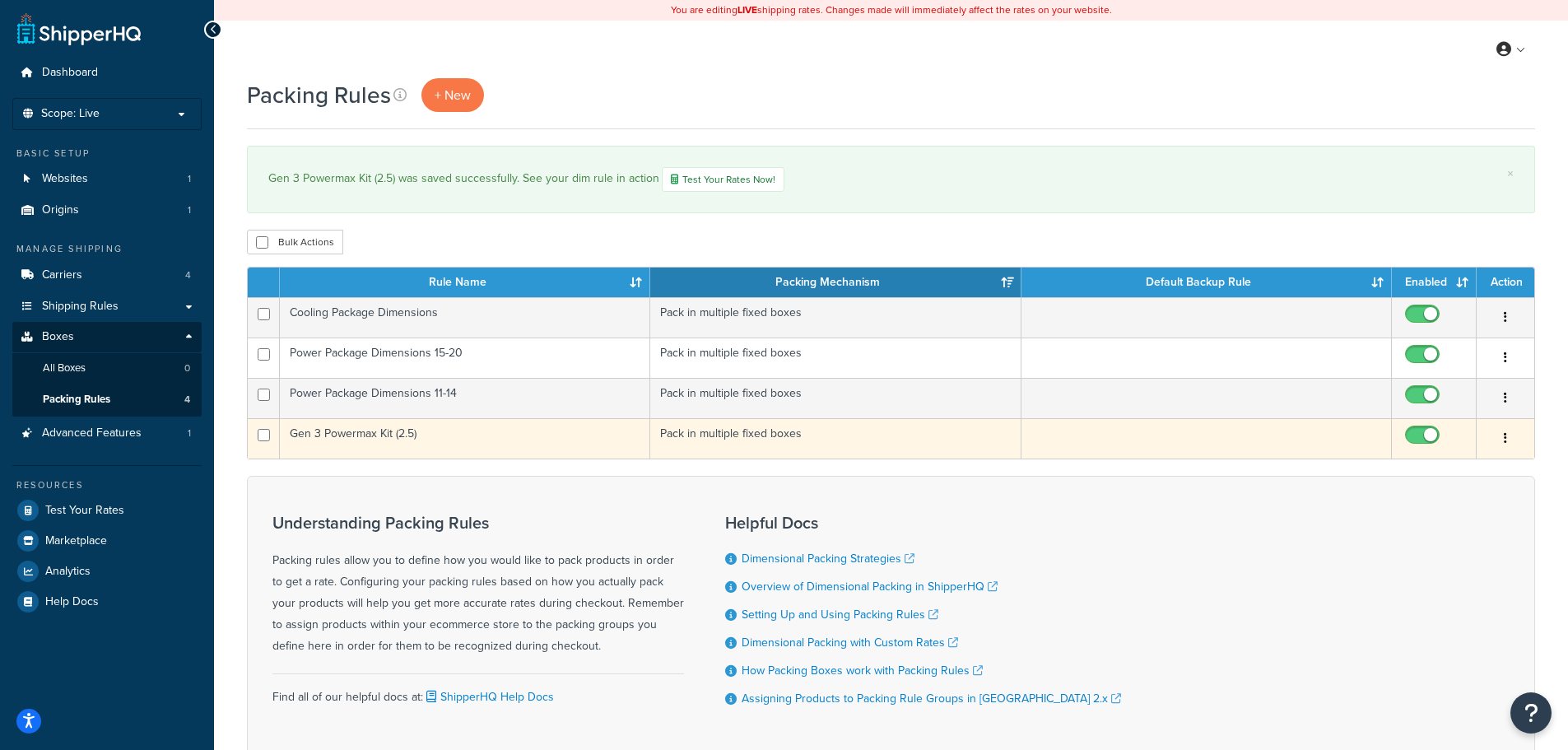
click at [358, 439] on td "Gen 3 Powermax Kit (2.5)" at bounding box center [464, 438] width 370 height 40
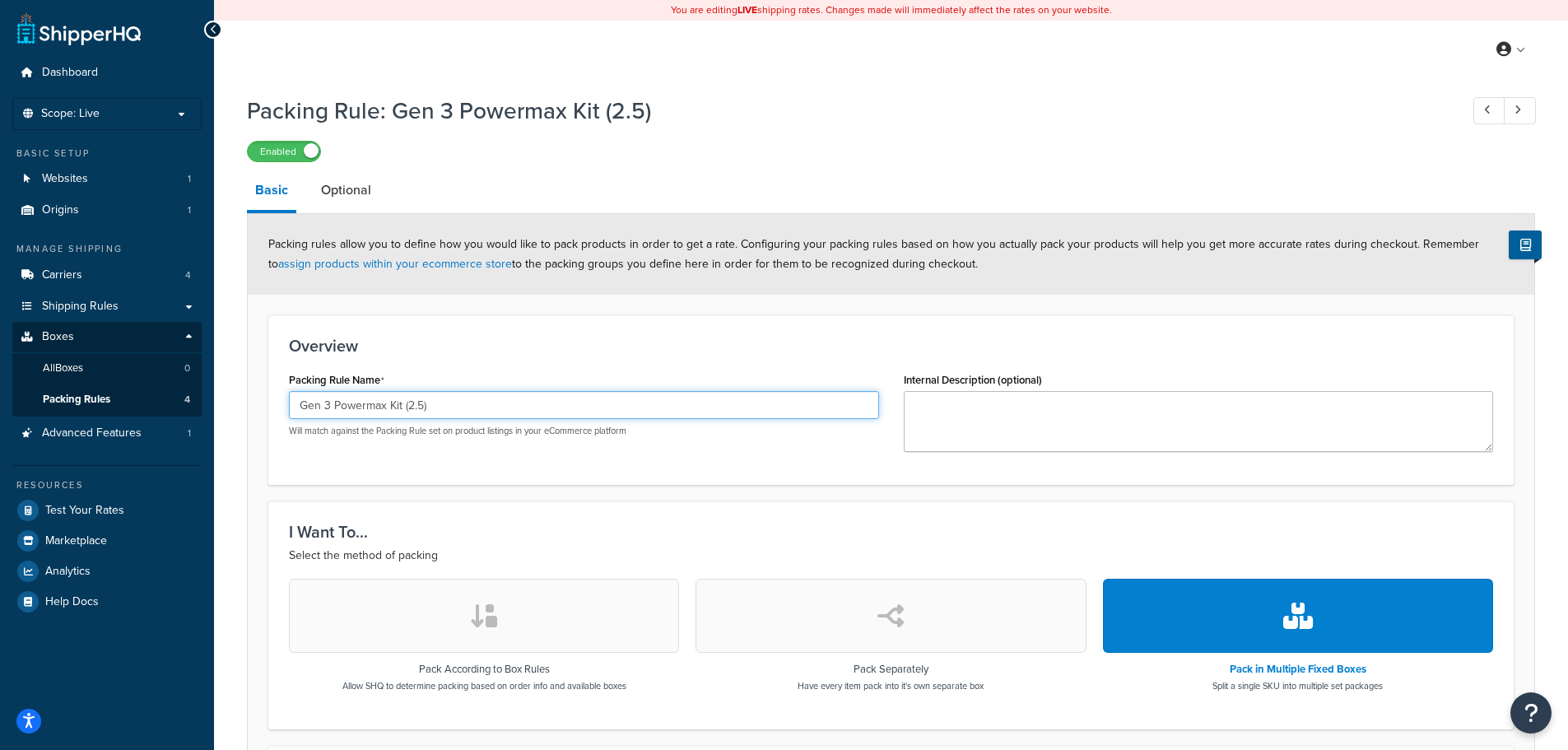
drag, startPoint x: 443, startPoint y: 412, endPoint x: 296, endPoint y: 407, distance: 147.1
click at [296, 407] on input "Gen 3 Powermax Kit (2.5)" at bounding box center [583, 405] width 590 height 28
click at [368, 408] on input "Bronco Powerpack" at bounding box center [583, 405] width 590 height 28
click at [374, 409] on input "Bronco Powerpack" at bounding box center [583, 405] width 590 height 28
click at [380, 408] on input "Bronco Power pack" at bounding box center [583, 405] width 590 height 28
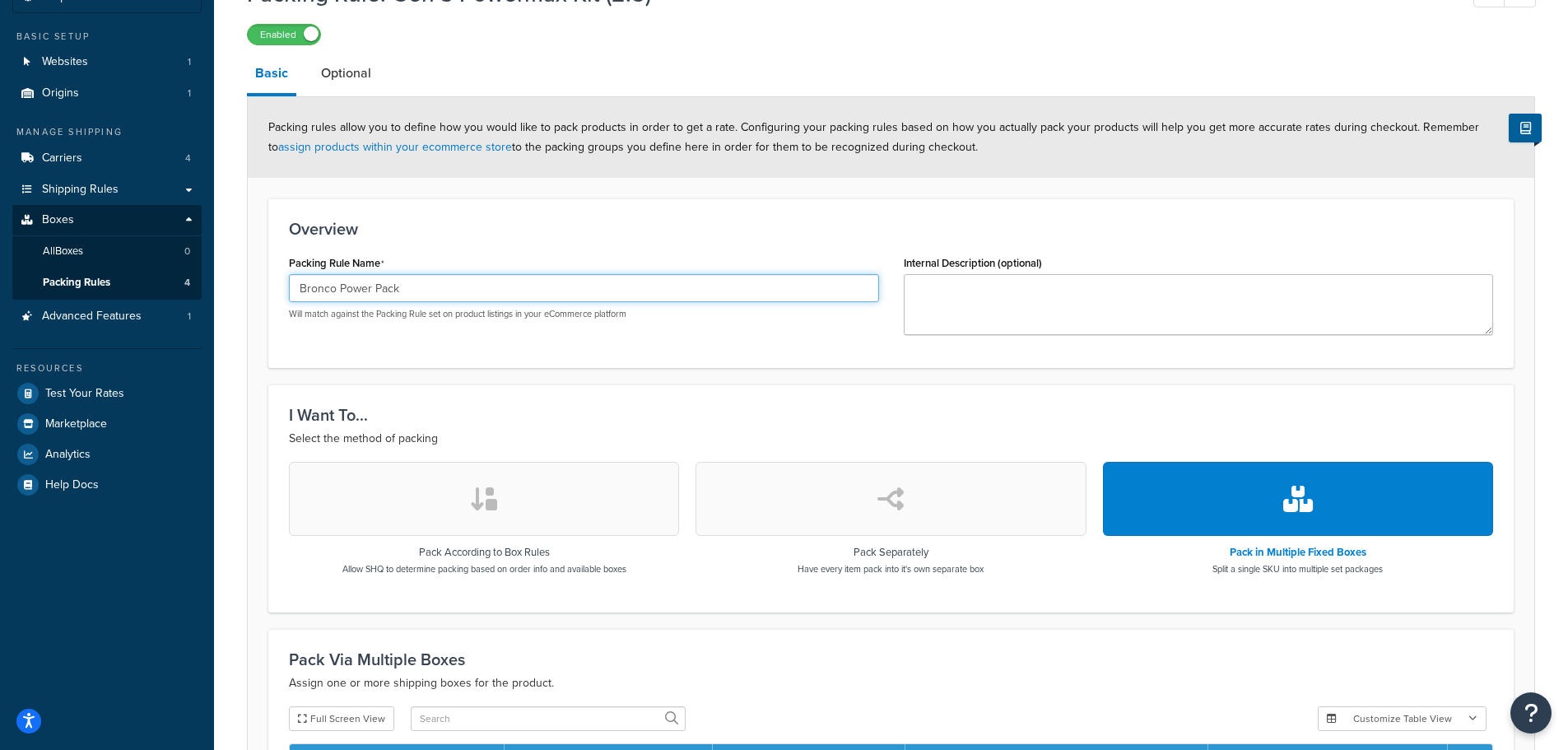
scroll to position [427, 0]
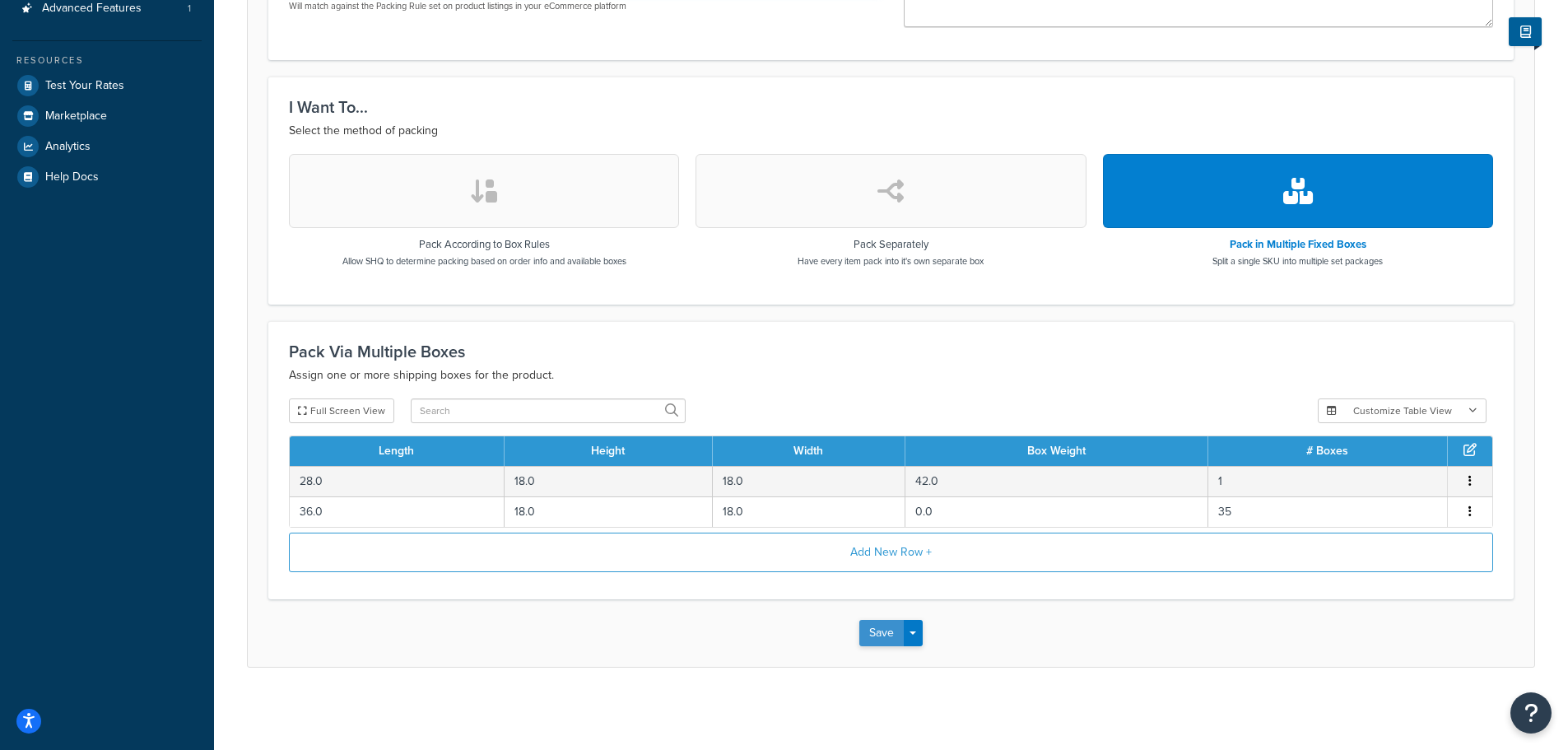
type input "Bronco Power Pack"
click at [890, 623] on button "Save" at bounding box center [882, 633] width 44 height 27
